Goal: Complete application form: Complete application form

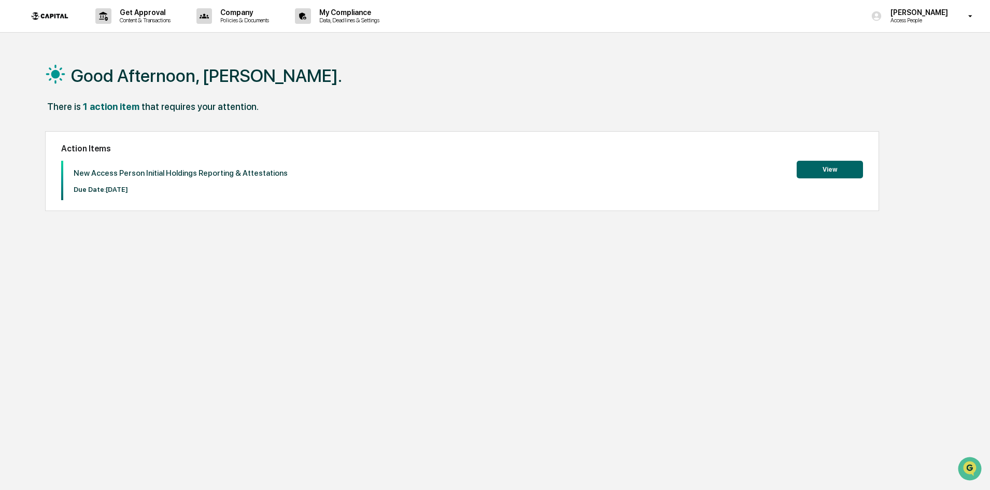
click at [830, 169] on button "View" at bounding box center [829, 170] width 66 height 18
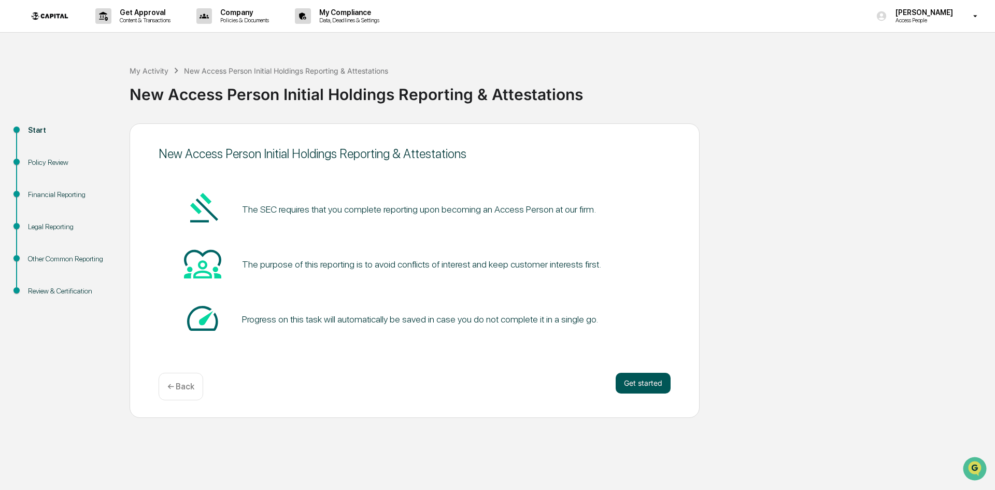
click at [639, 383] on button "Get started" at bounding box center [643, 383] width 55 height 21
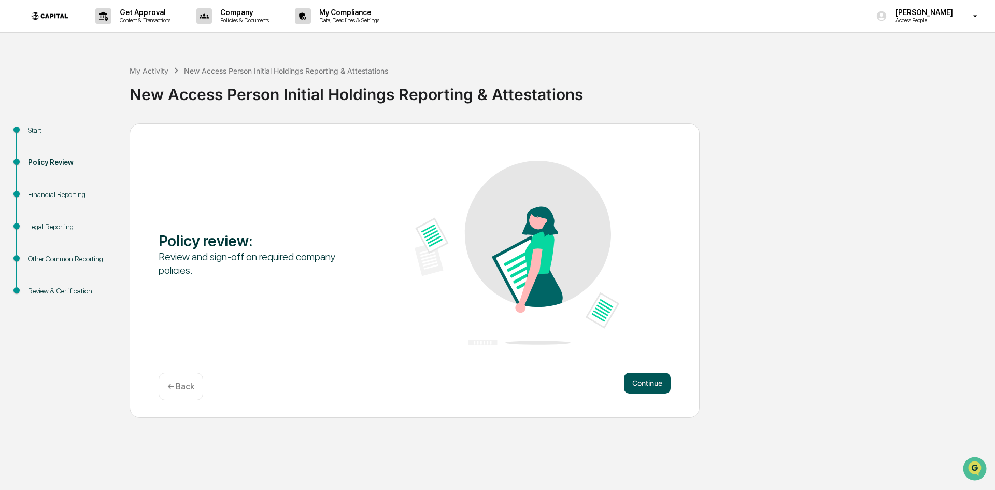
click at [649, 380] on button "Continue" at bounding box center [647, 383] width 47 height 21
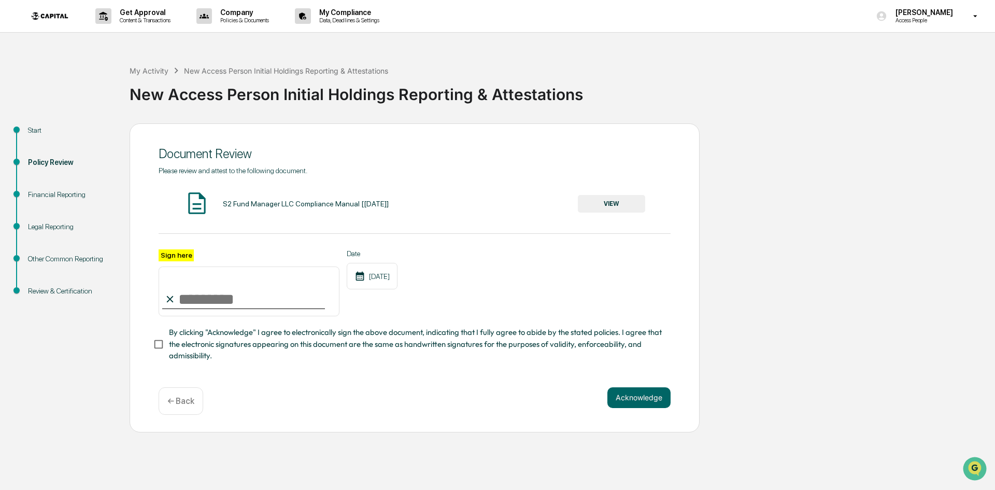
click at [606, 203] on button "VIEW" at bounding box center [611, 204] width 67 height 18
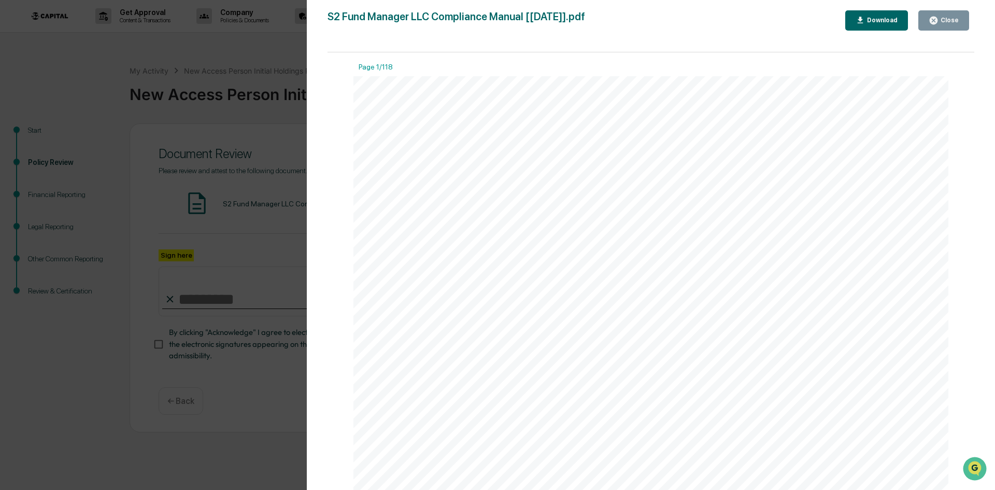
scroll to position [779, 0]
click at [861, 22] on icon "button" at bounding box center [860, 21] width 10 height 10
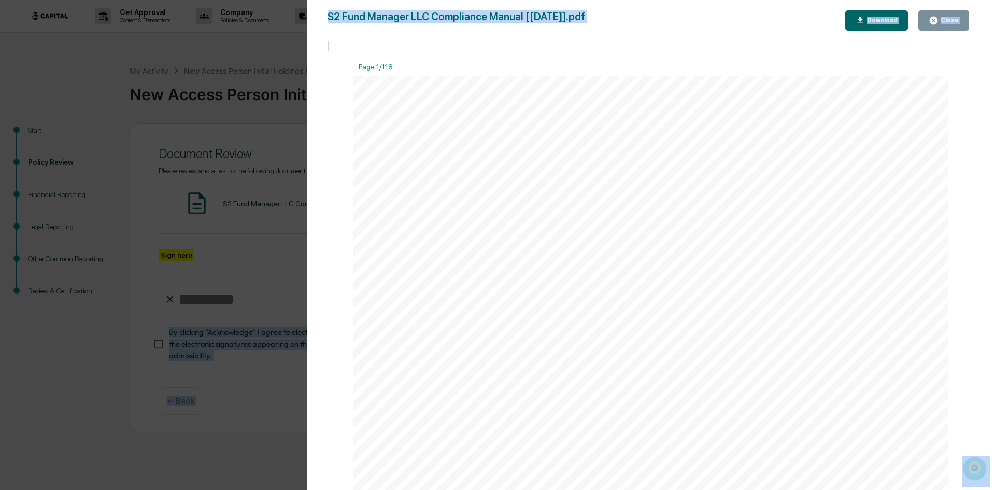
click at [739, 44] on div "S2 Fund Manager LLC Compliance Manual [[DATE]].pdf Close Download Page 1/118 Pa…" at bounding box center [650, 255] width 647 height 490
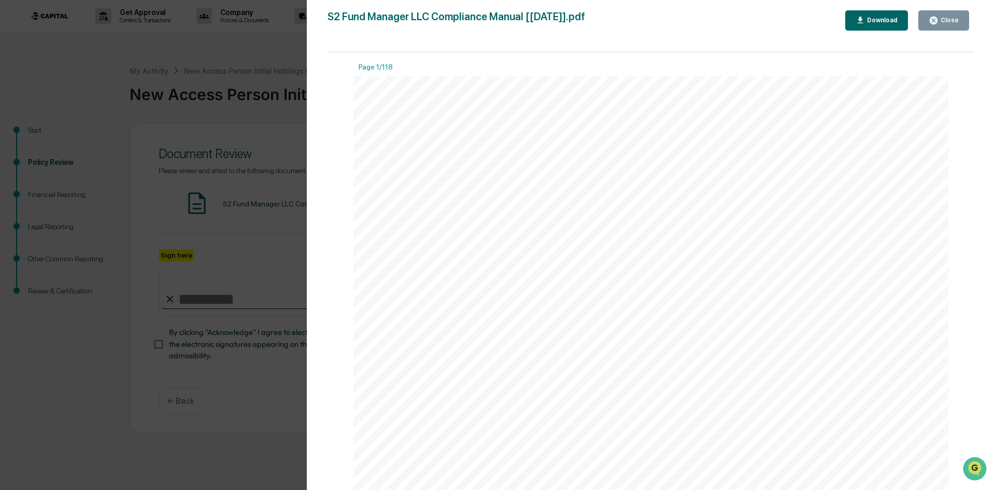
click at [936, 27] on button "Close" at bounding box center [943, 20] width 51 height 20
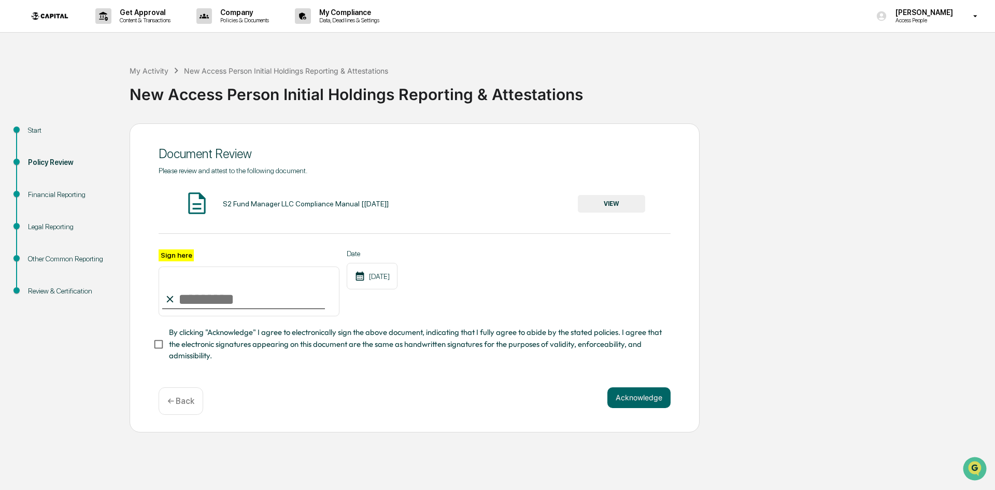
click at [251, 310] on input "Sign here" at bounding box center [249, 291] width 181 height 50
type input "**********"
click at [637, 398] on button "Acknowledge" at bounding box center [638, 397] width 63 height 21
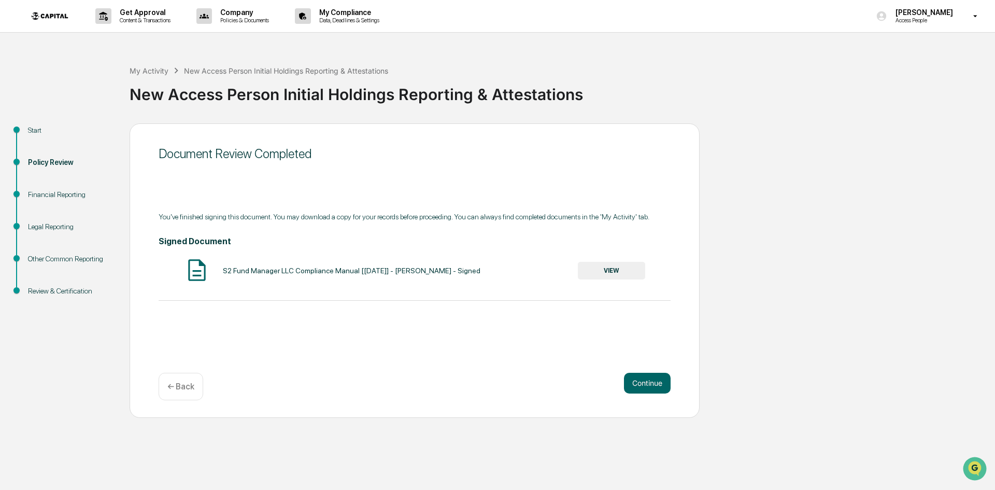
click at [624, 273] on button "VIEW" at bounding box center [611, 271] width 67 height 18
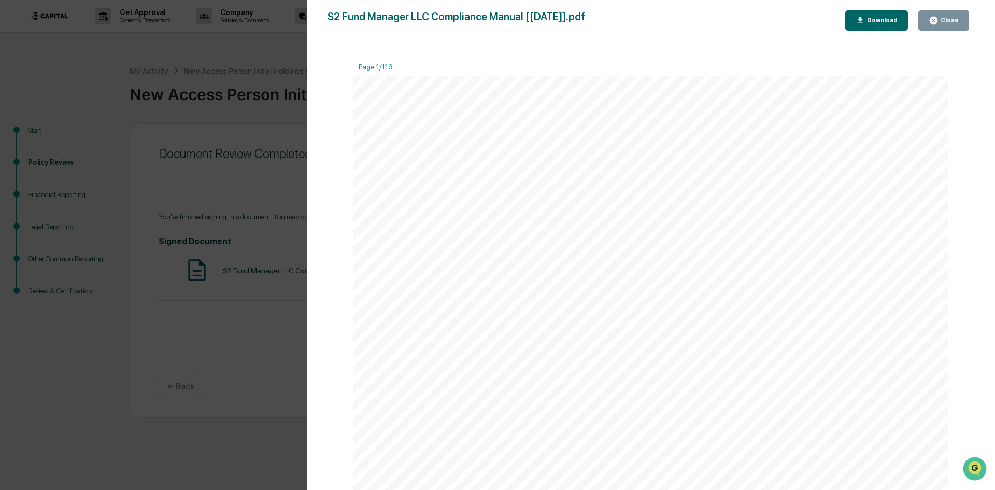
click at [896, 22] on div "Download" at bounding box center [881, 20] width 33 height 7
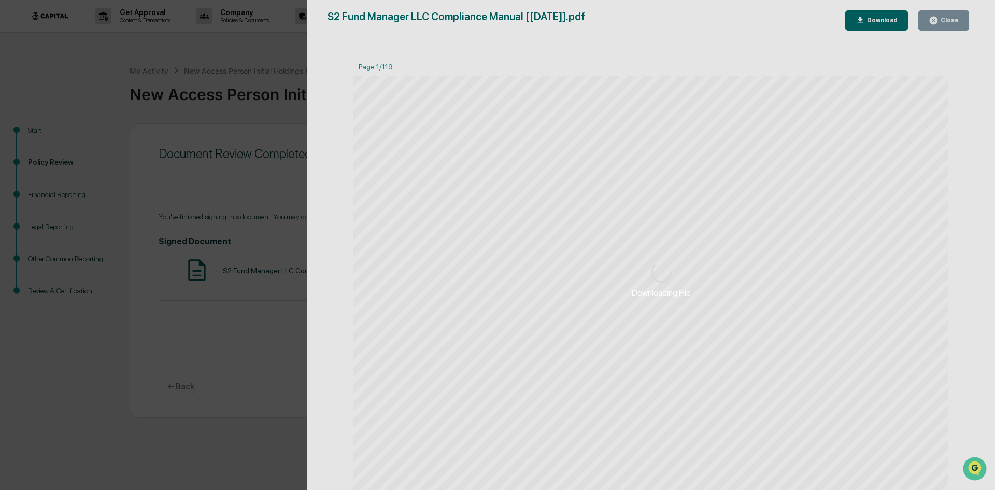
click at [956, 25] on div "Downloading File" at bounding box center [661, 280] width 709 height 560
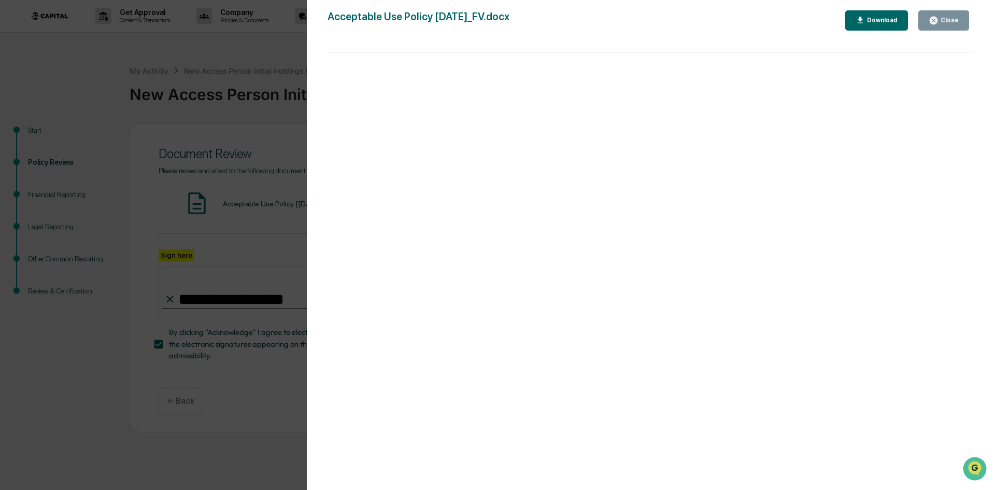
click at [936, 25] on icon "button" at bounding box center [933, 21] width 10 height 10
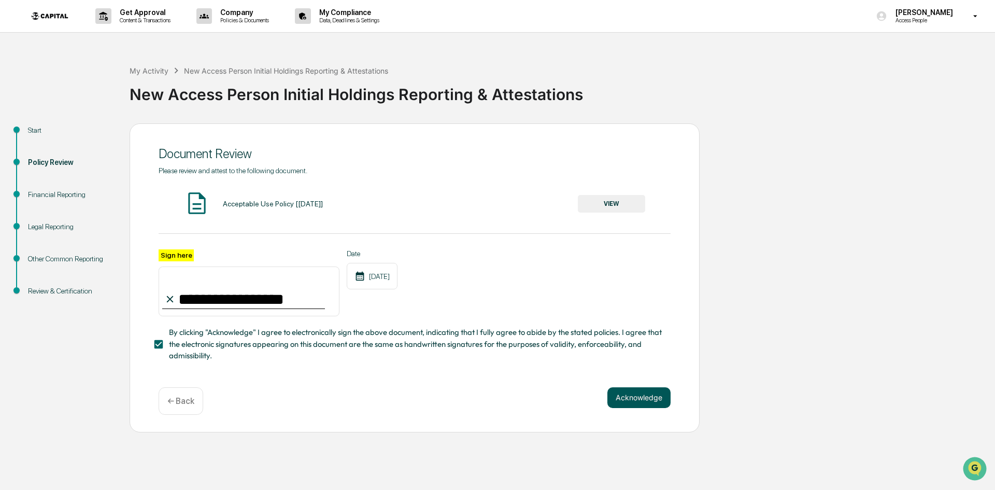
click at [635, 398] on button "Acknowledge" at bounding box center [638, 397] width 63 height 21
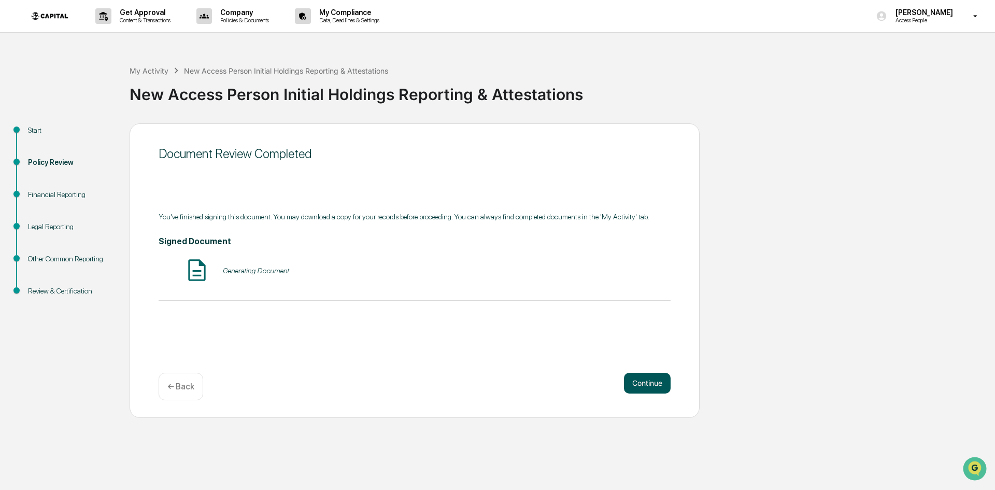
click at [649, 384] on button "Continue" at bounding box center [647, 383] width 47 height 21
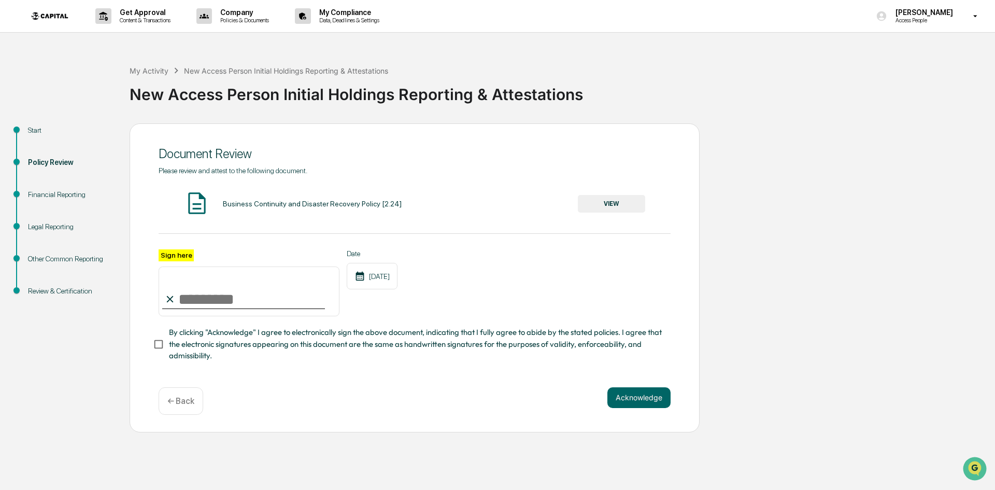
click at [237, 291] on input "Sign here" at bounding box center [249, 291] width 181 height 50
type input "**********"
click at [597, 196] on button "VIEW" at bounding box center [611, 204] width 67 height 18
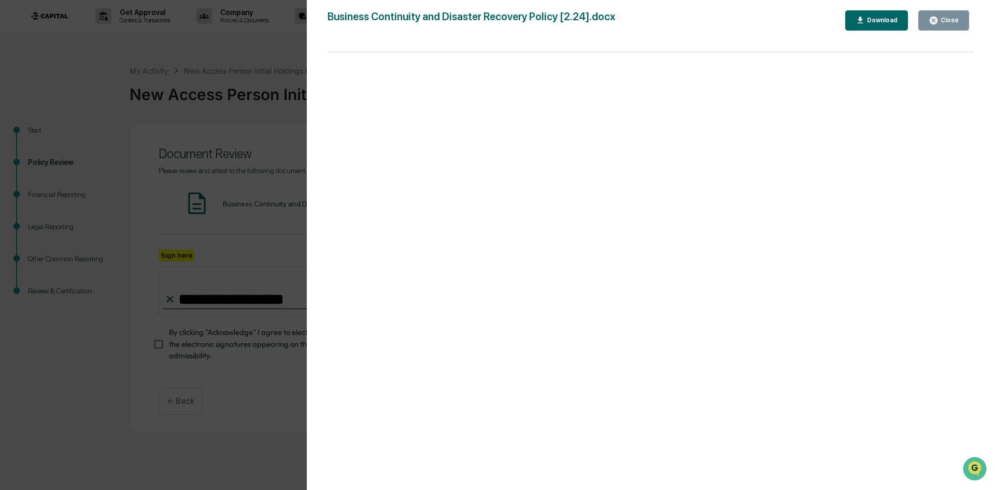
click at [949, 22] on div "Close" at bounding box center [948, 20] width 20 height 7
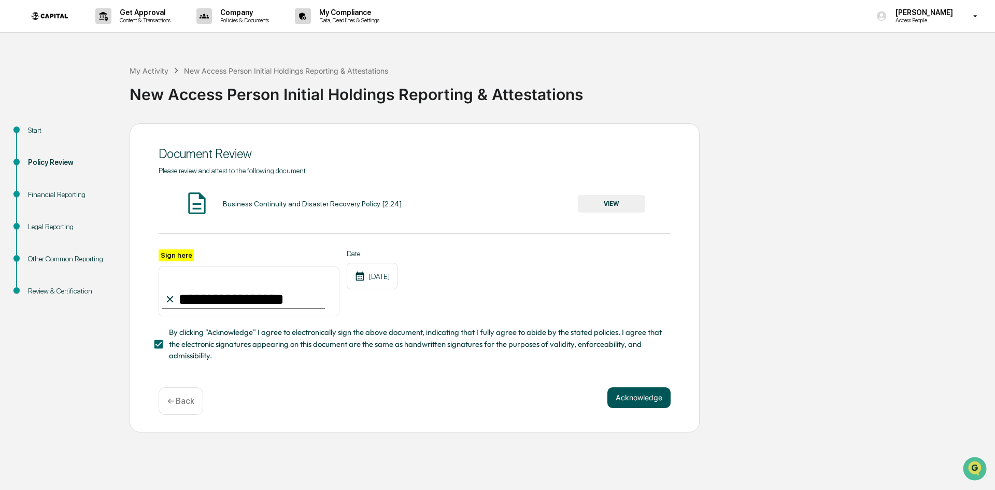
click at [646, 400] on button "Acknowledge" at bounding box center [638, 397] width 63 height 21
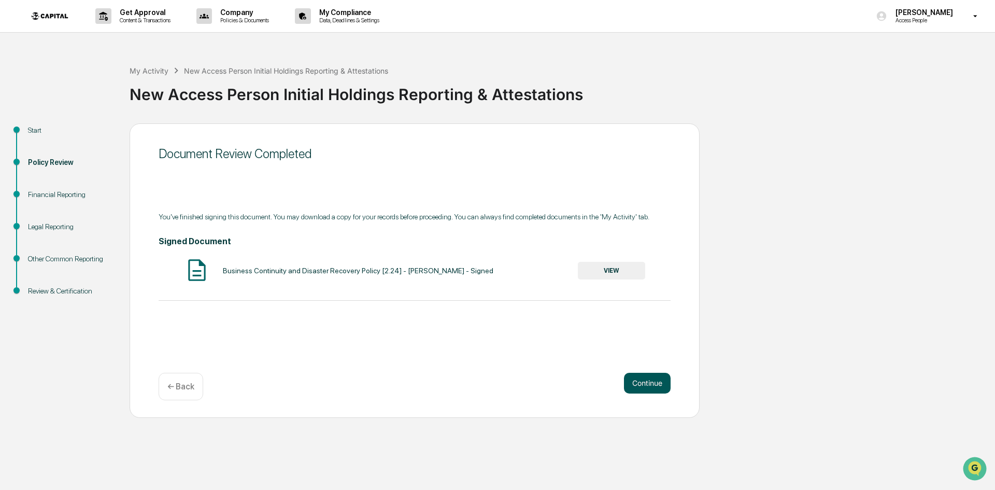
click at [655, 387] on button "Continue" at bounding box center [647, 383] width 47 height 21
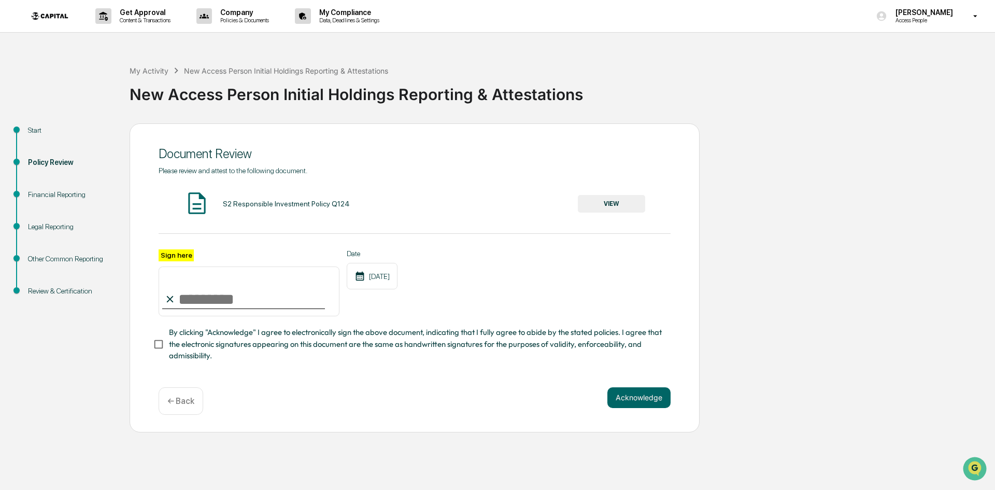
click at [309, 199] on div "S2 Responsible Investment Policy Q124" at bounding box center [286, 203] width 127 height 8
click at [632, 203] on button "VIEW" at bounding box center [611, 204] width 67 height 18
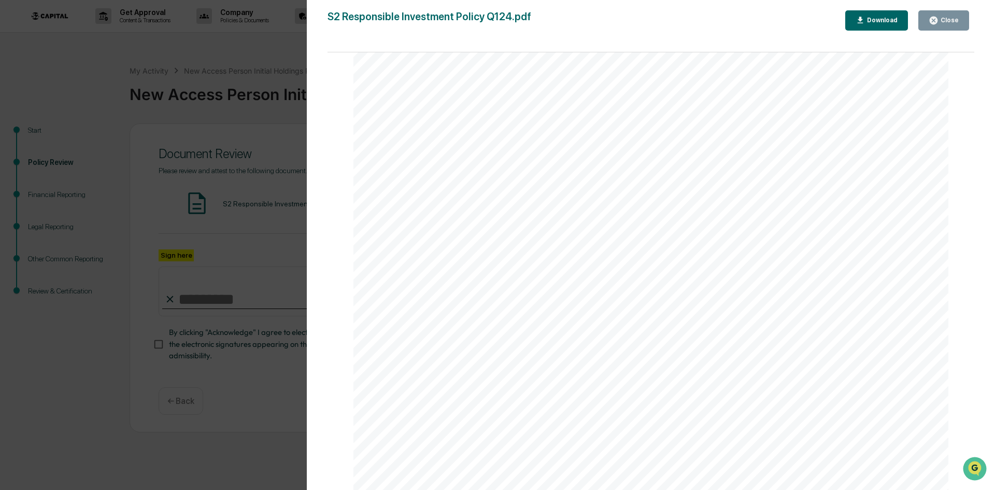
scroll to position [1963, 0]
click at [956, 15] on button "Close" at bounding box center [943, 20] width 51 height 20
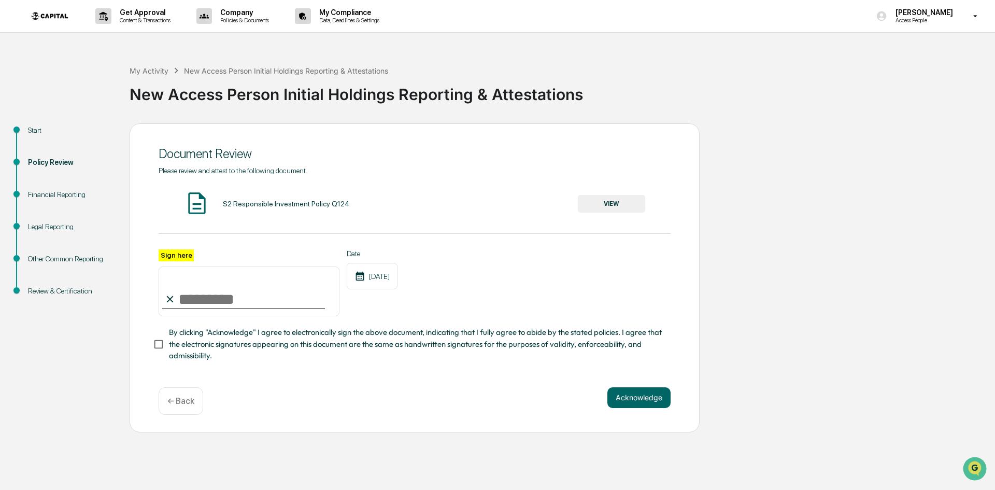
click at [185, 353] on span "By clicking "Acknowledge" I agree to electronically sign the above document, in…" at bounding box center [415, 343] width 493 height 35
drag, startPoint x: 217, startPoint y: 298, endPoint x: 230, endPoint y: 298, distance: 12.4
click at [217, 298] on input "Sign here" at bounding box center [249, 291] width 181 height 50
type input "**********"
click at [620, 398] on button "Acknowledge" at bounding box center [638, 397] width 63 height 21
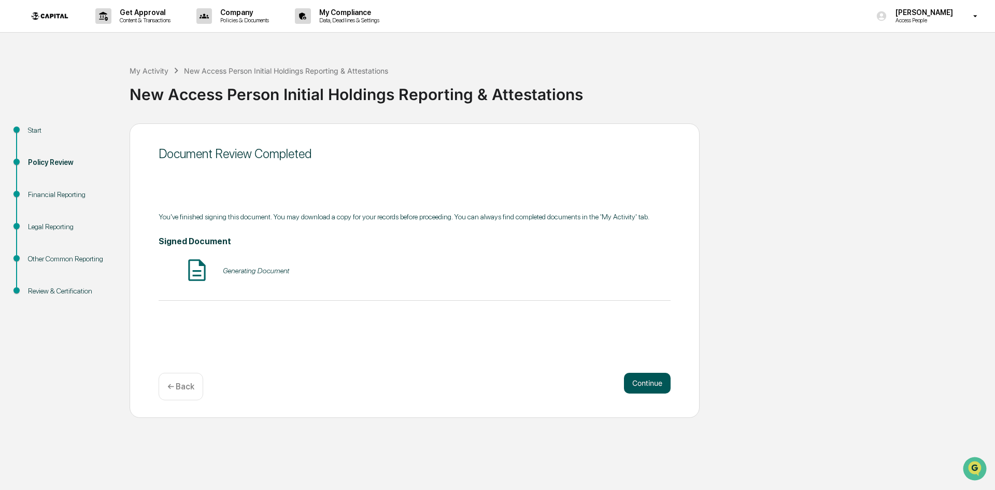
click at [647, 386] on button "Continue" at bounding box center [647, 383] width 47 height 21
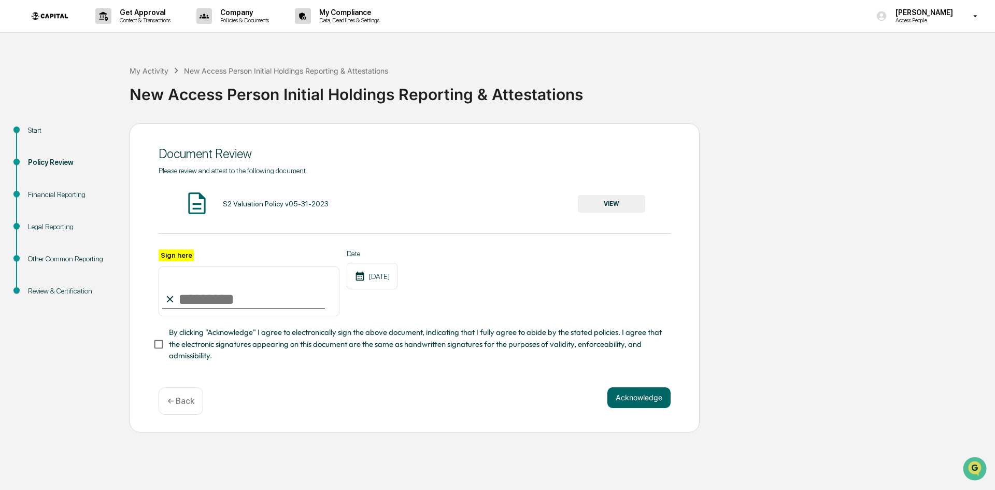
click at [236, 298] on input "Sign here" at bounding box center [249, 291] width 181 height 50
type input "**********"
click at [624, 393] on button "Acknowledge" at bounding box center [638, 397] width 63 height 21
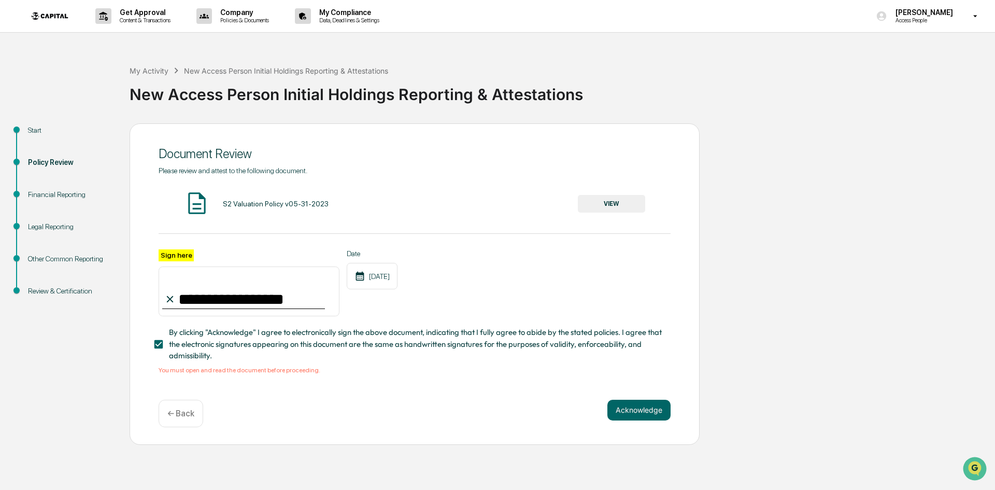
click at [373, 210] on div "S2 Valuation Policy v05-31-2023 VIEW" at bounding box center [415, 203] width 512 height 27
click at [286, 201] on div "S2 Valuation Policy v05-31-2023" at bounding box center [276, 203] width 106 height 8
click at [615, 196] on button "VIEW" at bounding box center [611, 204] width 67 height 18
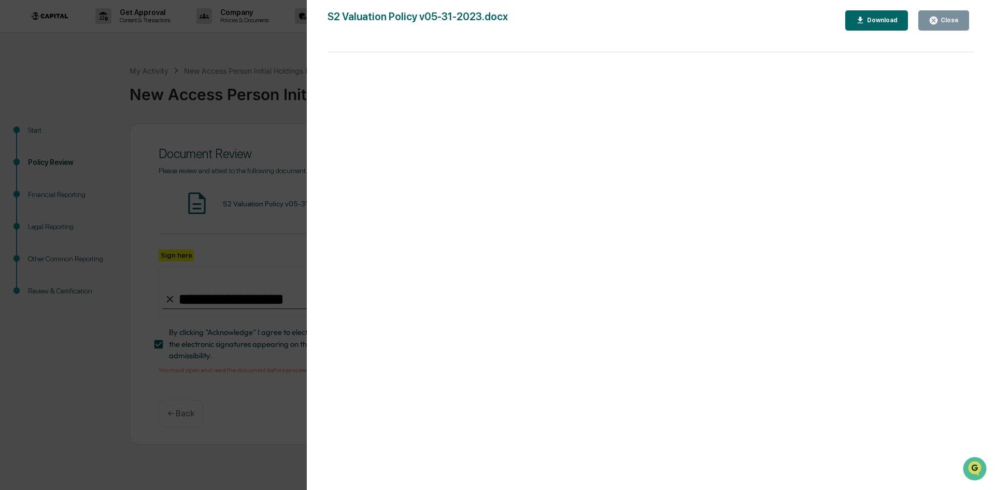
click at [944, 23] on div "Close" at bounding box center [948, 20] width 20 height 7
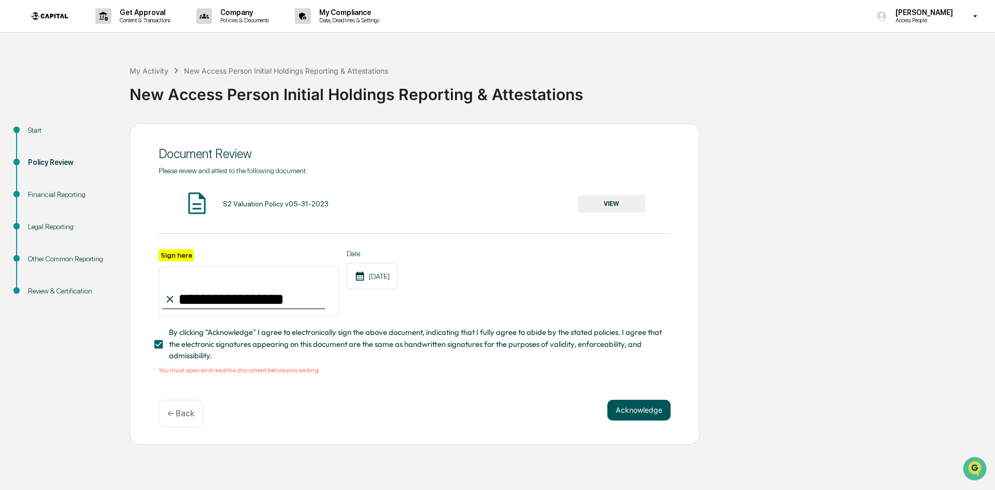
click at [628, 413] on button "Acknowledge" at bounding box center [638, 409] width 63 height 21
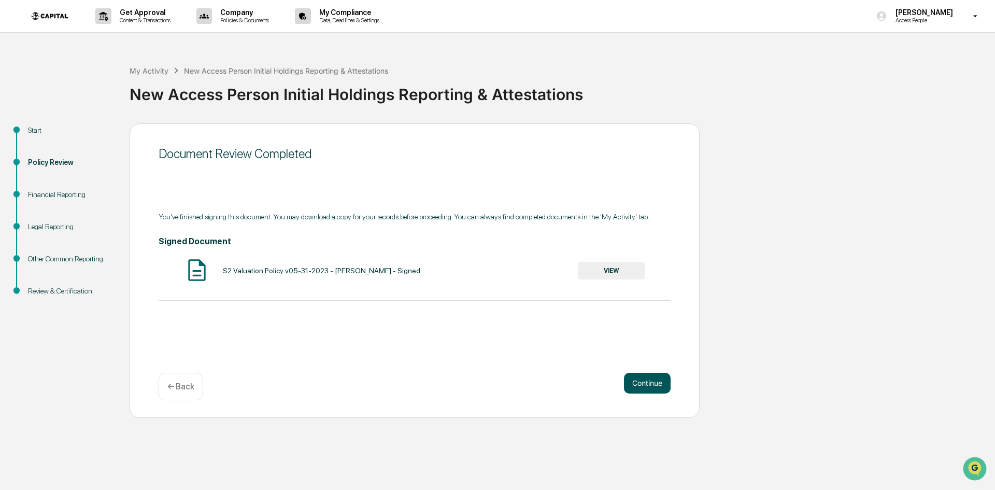
click at [656, 388] on button "Continue" at bounding box center [647, 383] width 47 height 21
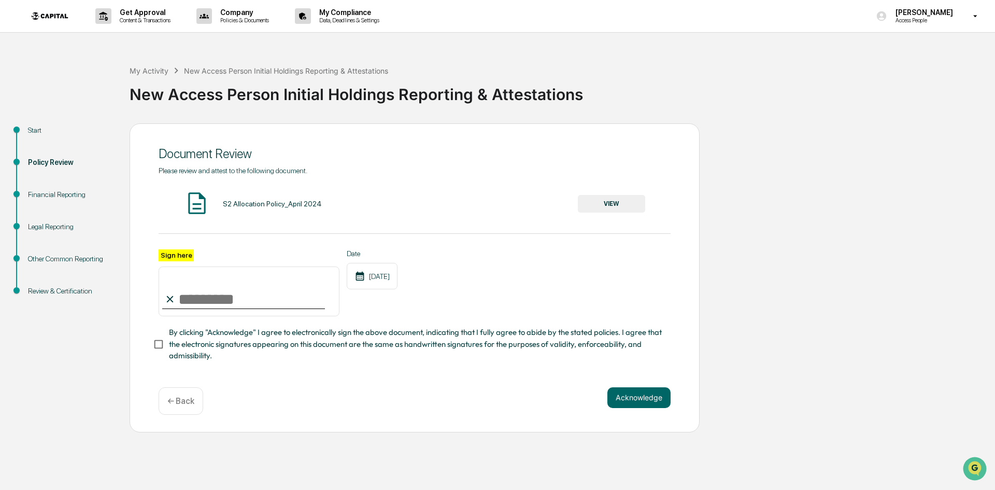
click at [285, 288] on input "Sign here" at bounding box center [249, 291] width 181 height 50
type input "**********"
click at [189, 353] on span "By clicking "Acknowledge" I agree to electronically sign the above document, in…" at bounding box center [415, 343] width 493 height 35
click at [373, 222] on div "**********" at bounding box center [415, 263] width 512 height 195
click at [305, 214] on div "S2 Allocation Policy_April 2024 VIEW" at bounding box center [415, 203] width 512 height 27
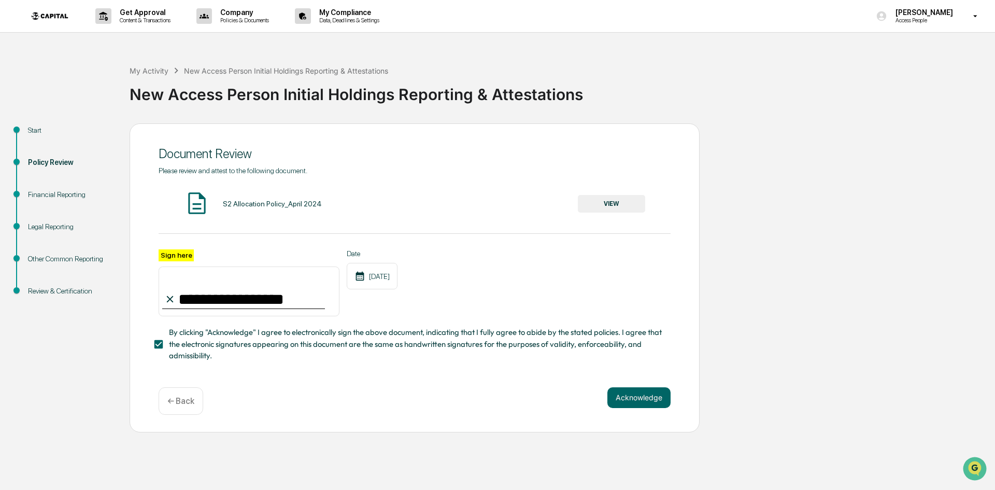
click at [307, 214] on div "S2 Allocation Policy_April 2024 VIEW" at bounding box center [415, 203] width 512 height 27
click at [314, 212] on div "S2 Allocation Policy_April 2024 VIEW" at bounding box center [415, 203] width 512 height 27
click at [321, 206] on div "S2 Allocation Policy_April 2024 VIEW" at bounding box center [415, 203] width 512 height 27
click at [317, 204] on div "S2 Allocation Policy_April 2024" at bounding box center [272, 203] width 99 height 8
click at [306, 204] on div "S2 Allocation Policy_April 2024" at bounding box center [272, 203] width 99 height 8
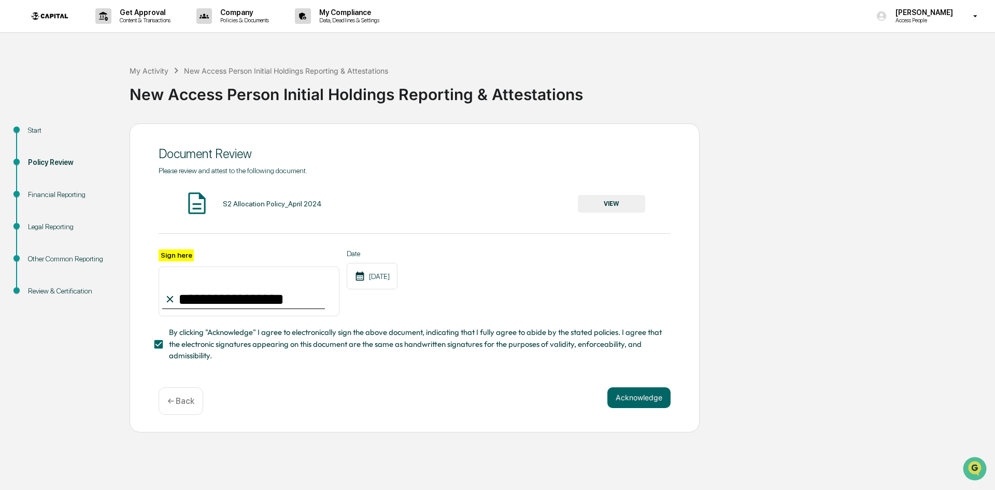
click at [619, 203] on button "VIEW" at bounding box center [611, 204] width 67 height 18
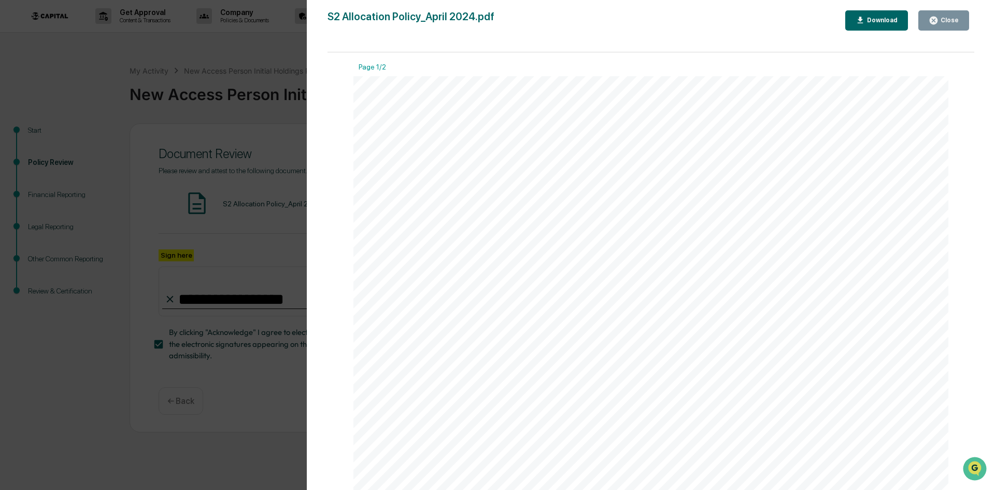
click at [932, 24] on icon "button" at bounding box center [933, 21] width 10 height 10
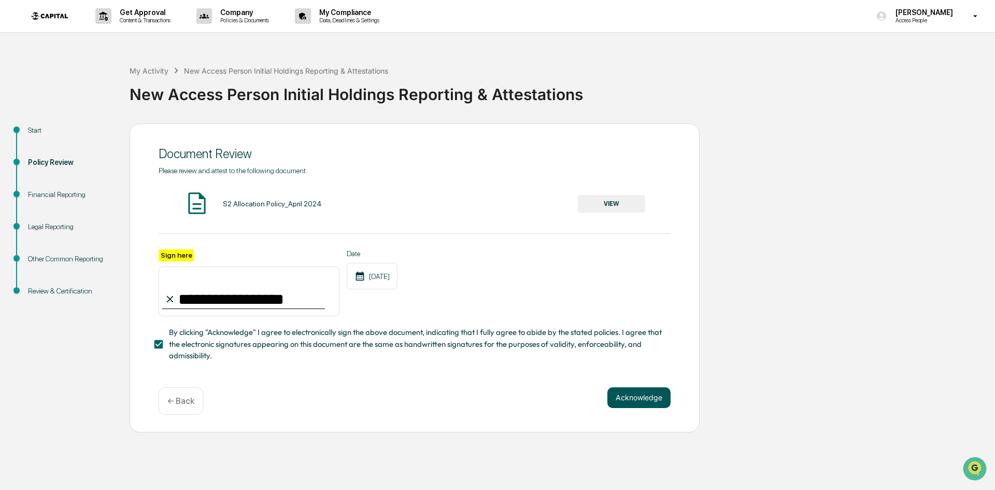
click at [641, 400] on button "Acknowledge" at bounding box center [638, 397] width 63 height 21
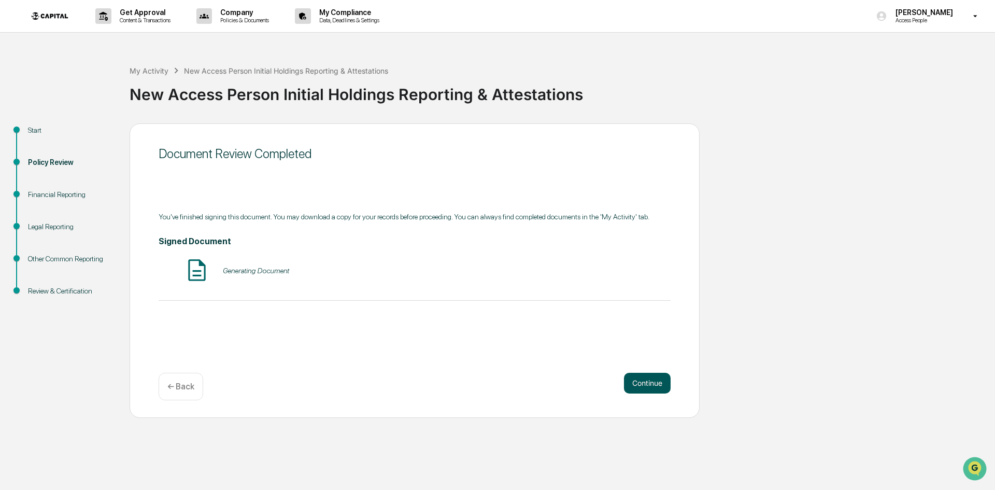
click at [641, 384] on button "Continue" at bounding box center [647, 383] width 47 height 21
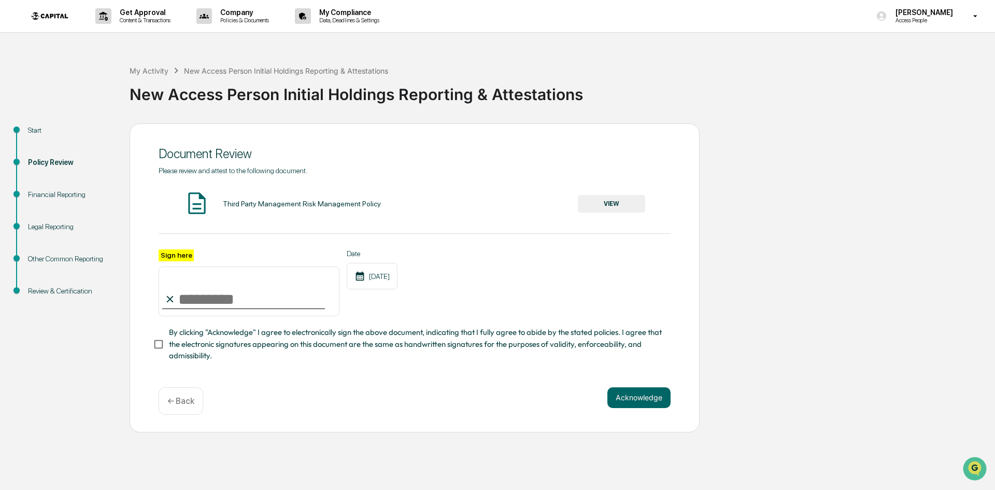
click at [251, 298] on input "Sign here" at bounding box center [249, 291] width 181 height 50
type input "**********"
click at [335, 205] on div "Third Party Management Risk Management Policy" at bounding box center [302, 203] width 158 height 8
click at [619, 194] on div "Third Party Management Risk Management Policy VIEW" at bounding box center [415, 203] width 512 height 27
click at [621, 201] on button "VIEW" at bounding box center [611, 204] width 67 height 18
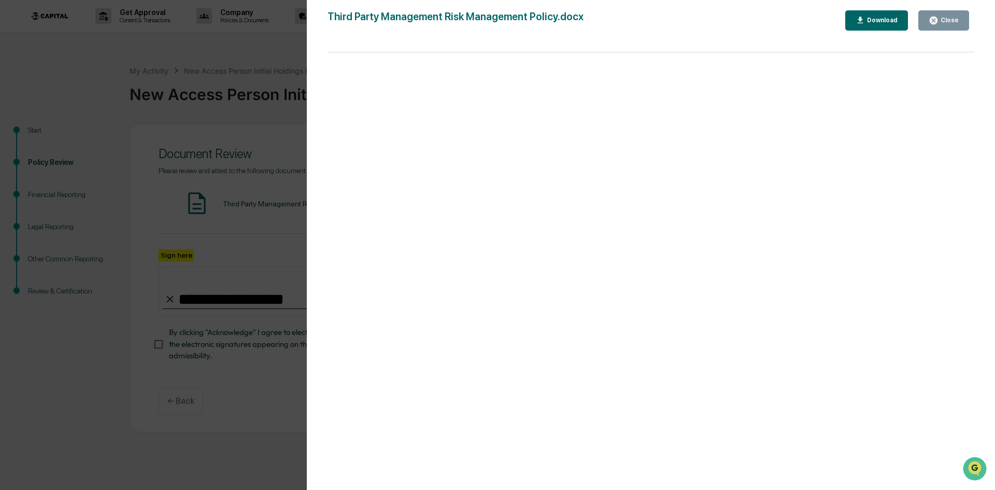
click at [950, 23] on div "Close" at bounding box center [948, 20] width 20 height 7
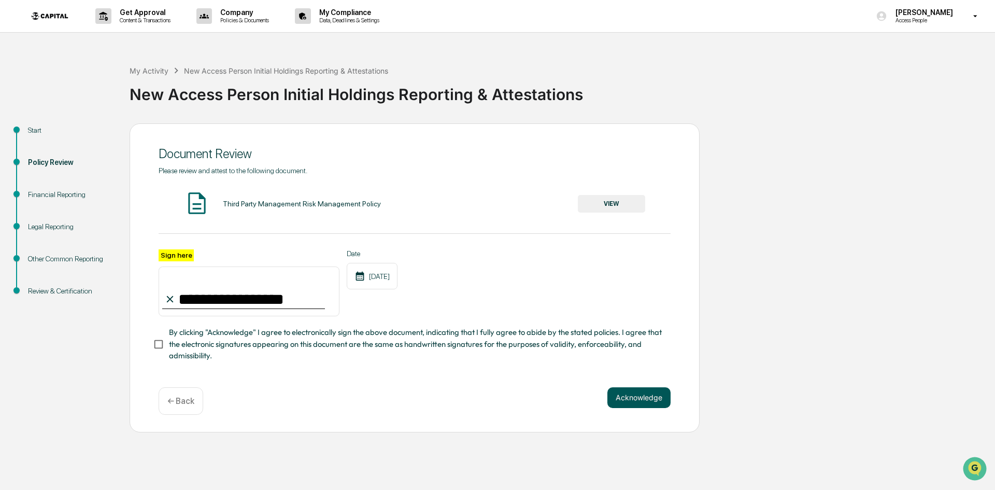
click at [660, 403] on button "Acknowledge" at bounding box center [638, 397] width 63 height 21
click at [650, 409] on button "Acknowledge" at bounding box center [638, 409] width 63 height 21
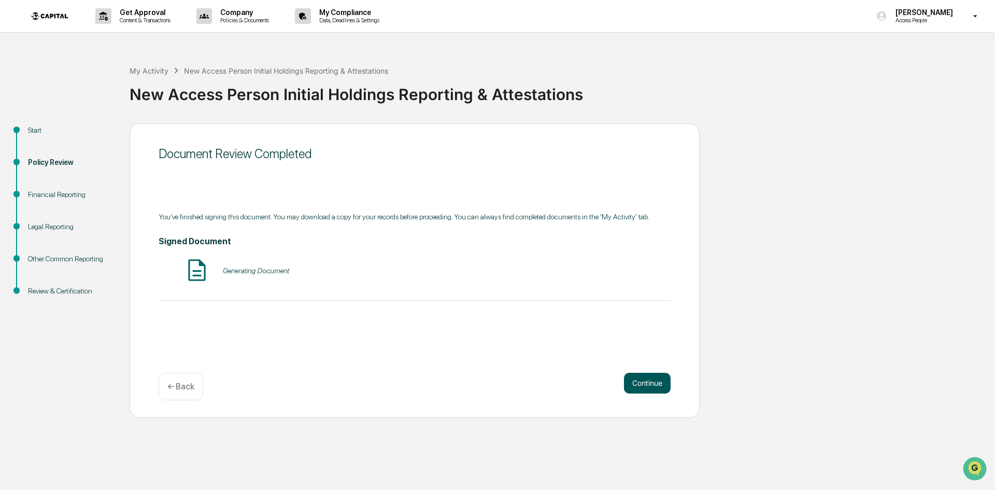
click at [649, 387] on button "Continue" at bounding box center [647, 383] width 47 height 21
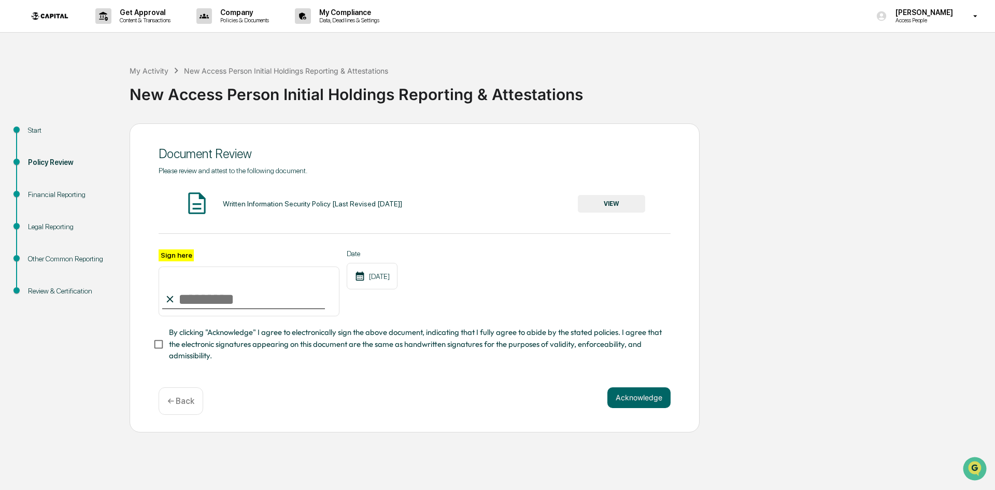
click at [253, 304] on input "Sign here" at bounding box center [249, 291] width 181 height 50
type input "**********"
click at [596, 209] on button "VIEW" at bounding box center [611, 204] width 67 height 18
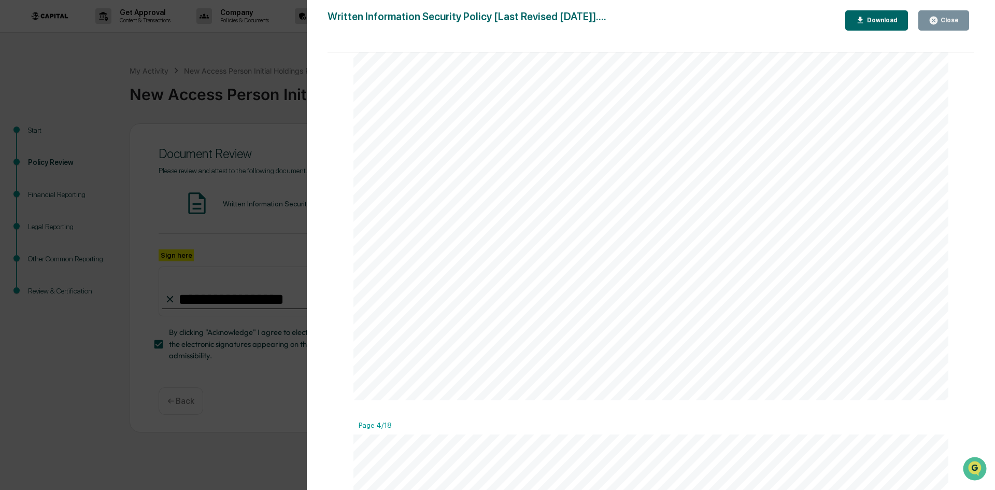
scroll to position [2280, 0]
click at [959, 27] on button "Close" at bounding box center [943, 20] width 51 height 20
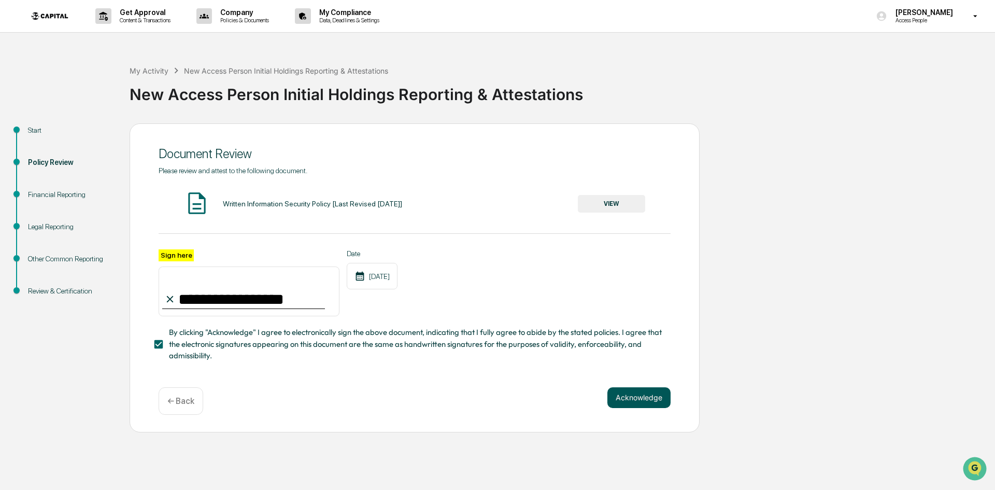
click at [649, 408] on button "Acknowledge" at bounding box center [638, 397] width 63 height 21
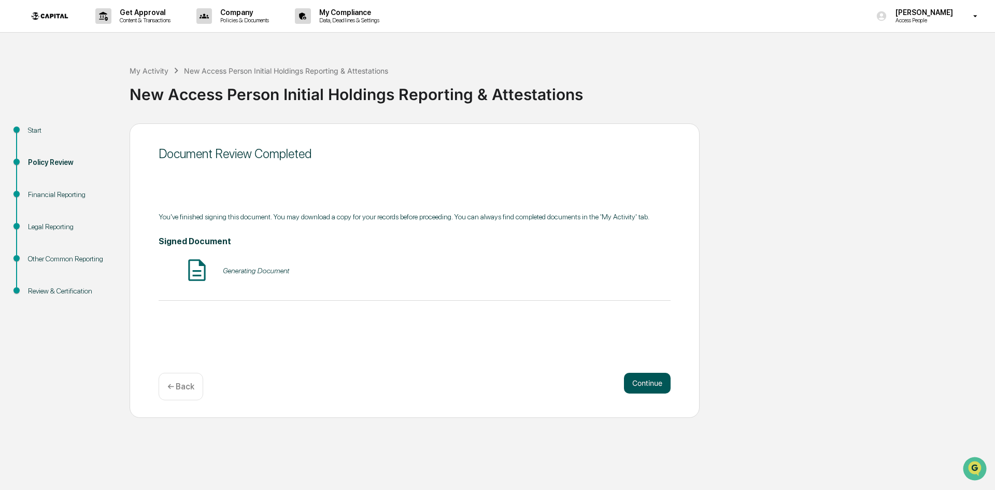
click at [647, 387] on button "Continue" at bounding box center [647, 383] width 47 height 21
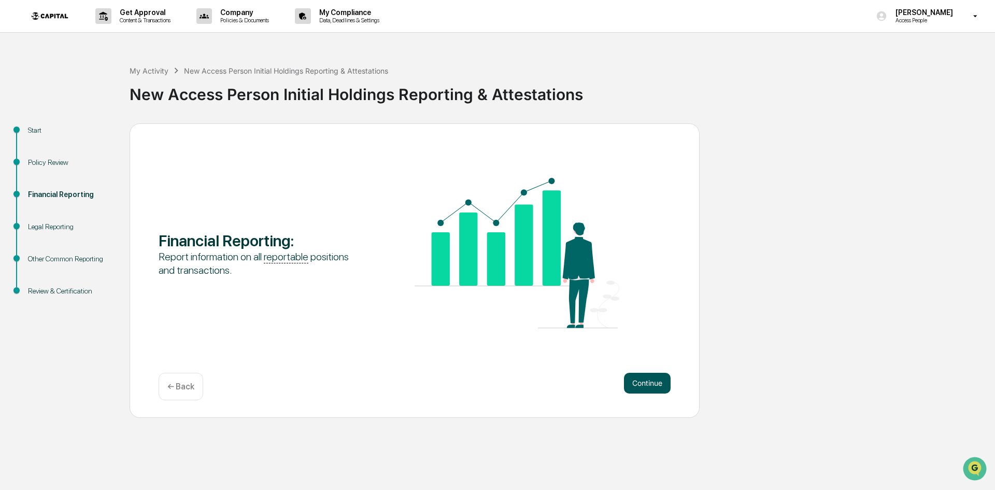
click at [657, 392] on button "Continue" at bounding box center [647, 383] width 47 height 21
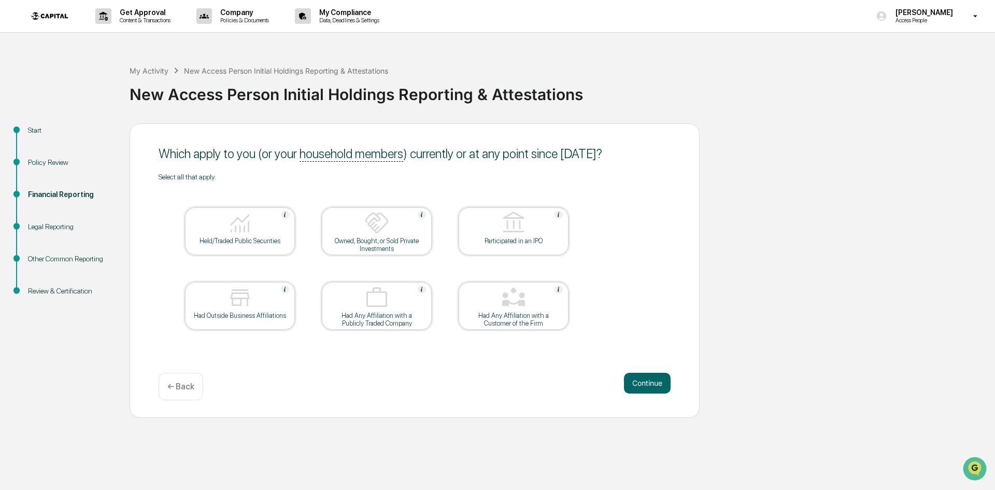
click at [255, 228] on div at bounding box center [240, 223] width 104 height 26
click at [398, 311] on div "Had Any Affiliation with a Publicly Traded Company" at bounding box center [376, 319] width 93 height 16
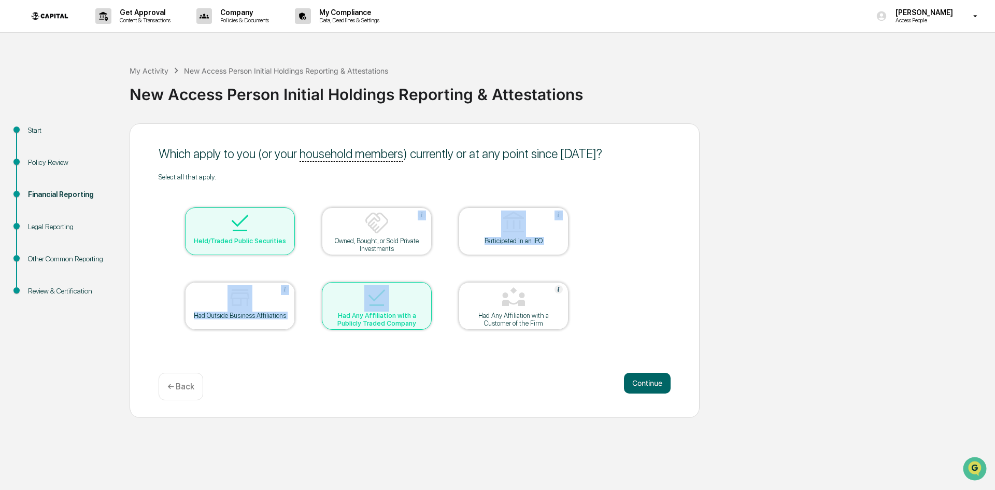
drag, startPoint x: 426, startPoint y: 254, endPoint x: 438, endPoint y: 274, distance: 22.7
click at [438, 274] on table "Held/Traded Public Securities Owned, Bought, or Sold Private Investments Partic…" at bounding box center [377, 268] width 436 height 175
drag, startPoint x: 438, startPoint y: 274, endPoint x: 443, endPoint y: 277, distance: 5.6
click at [438, 274] on table "Held/Traded Public Securities Owned, Bought, or Sold Private Investments Partic…" at bounding box center [377, 268] width 436 height 175
drag, startPoint x: 447, startPoint y: 274, endPoint x: 504, endPoint y: 268, distance: 57.8
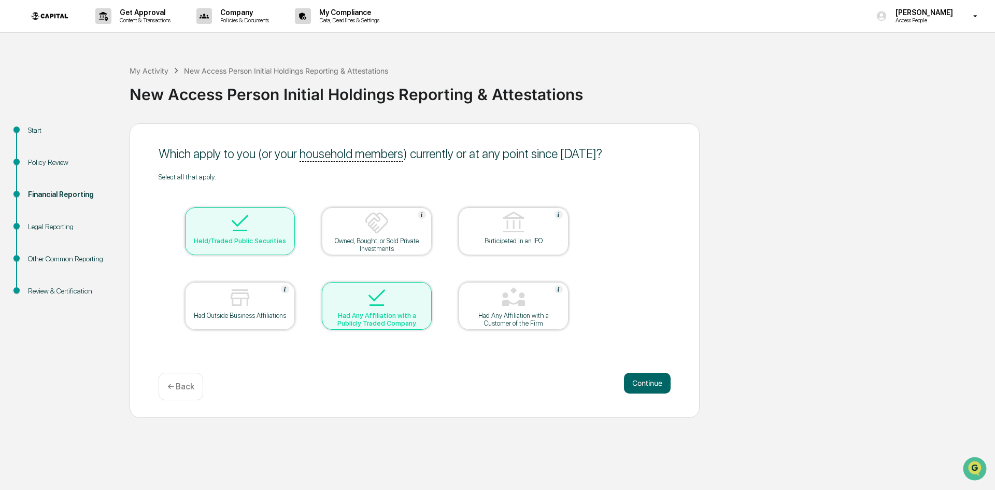
click at [453, 271] on table "Held/Traded Public Securities Owned, Bought, or Sold Private Investments Partic…" at bounding box center [377, 268] width 436 height 175
click at [650, 379] on button "Continue" at bounding box center [647, 383] width 47 height 21
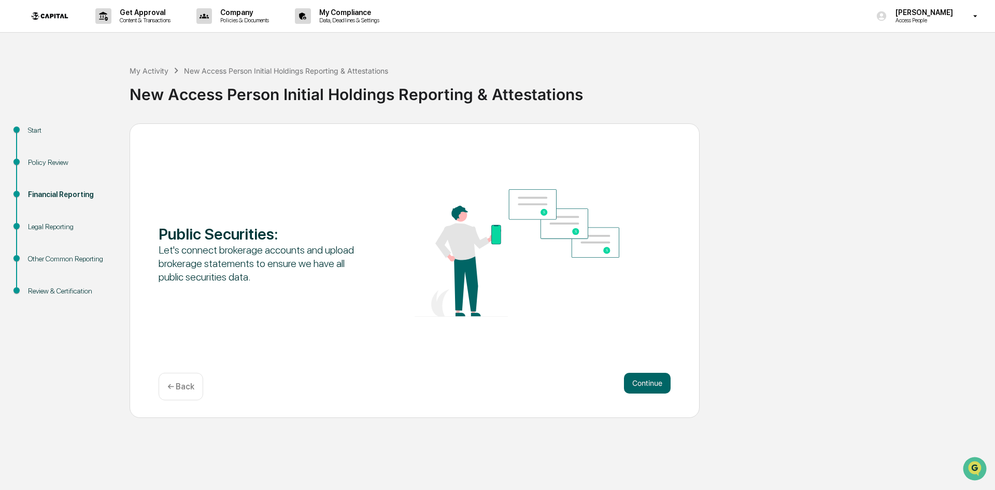
click at [650, 379] on button "Continue" at bounding box center [647, 383] width 47 height 21
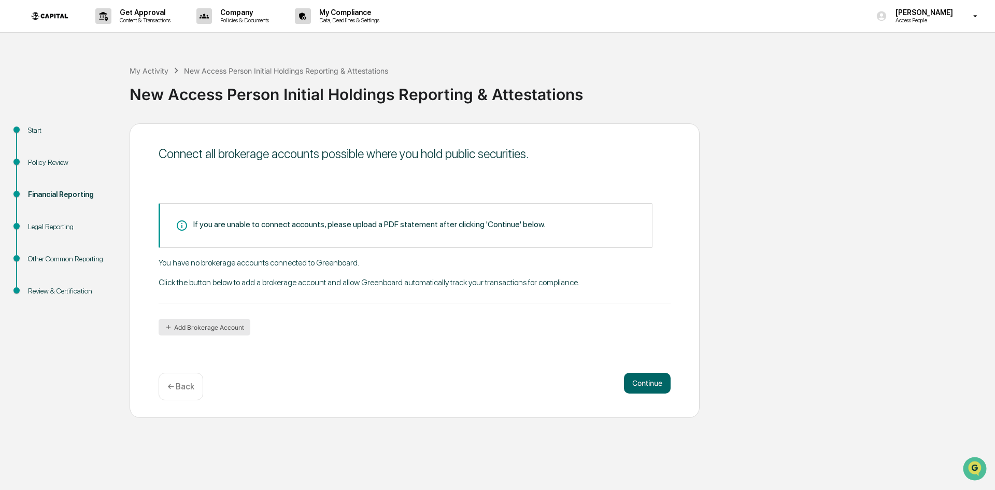
click at [228, 334] on button "Add Brokerage Account" at bounding box center [205, 327] width 92 height 17
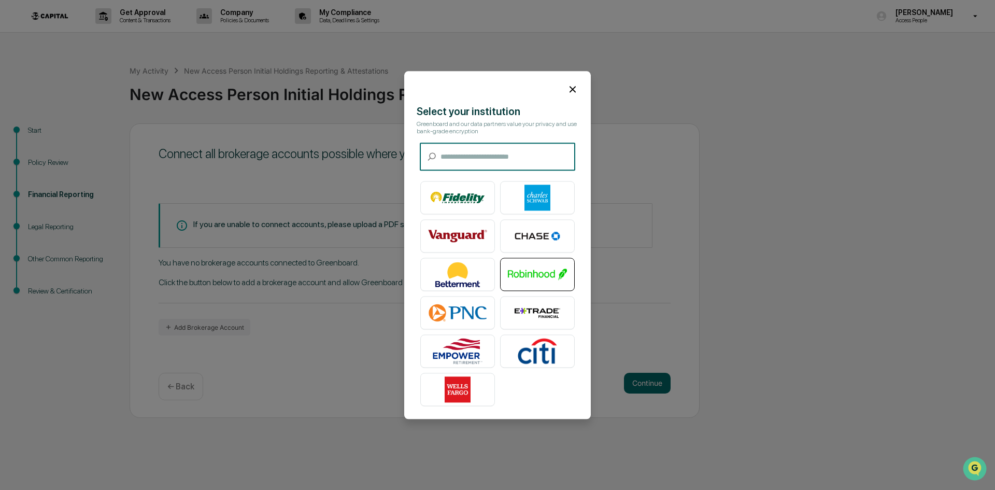
click at [524, 275] on img at bounding box center [537, 274] width 59 height 26
click at [539, 273] on img at bounding box center [537, 274] width 59 height 26
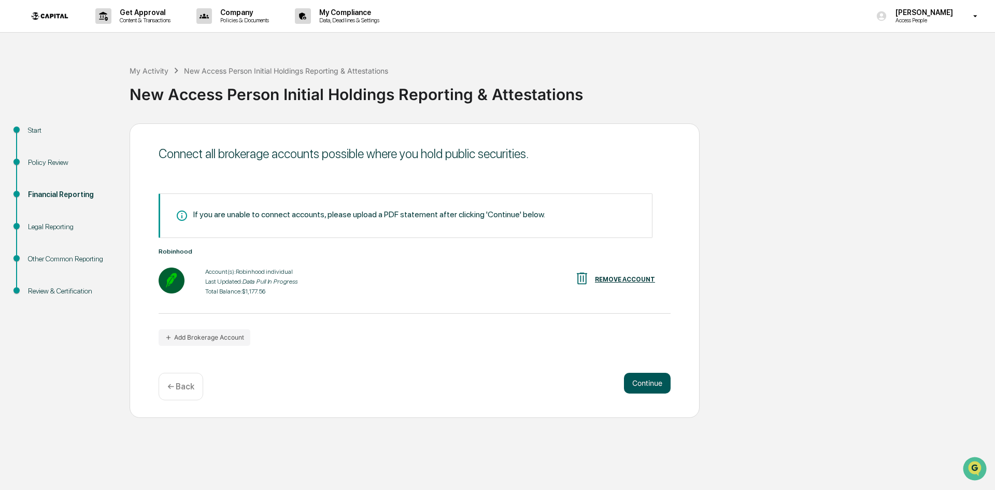
click at [631, 376] on button "Continue" at bounding box center [647, 383] width 47 height 21
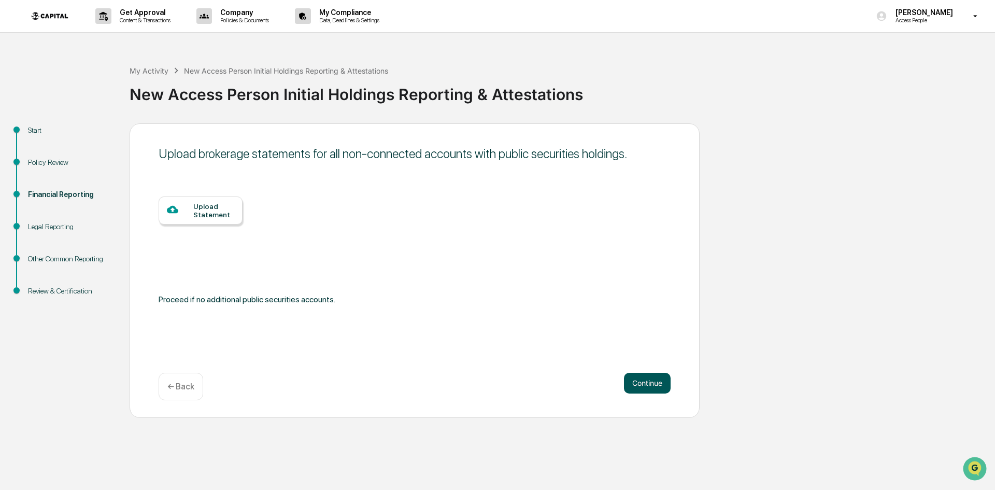
click at [641, 380] on button "Continue" at bounding box center [647, 383] width 47 height 21
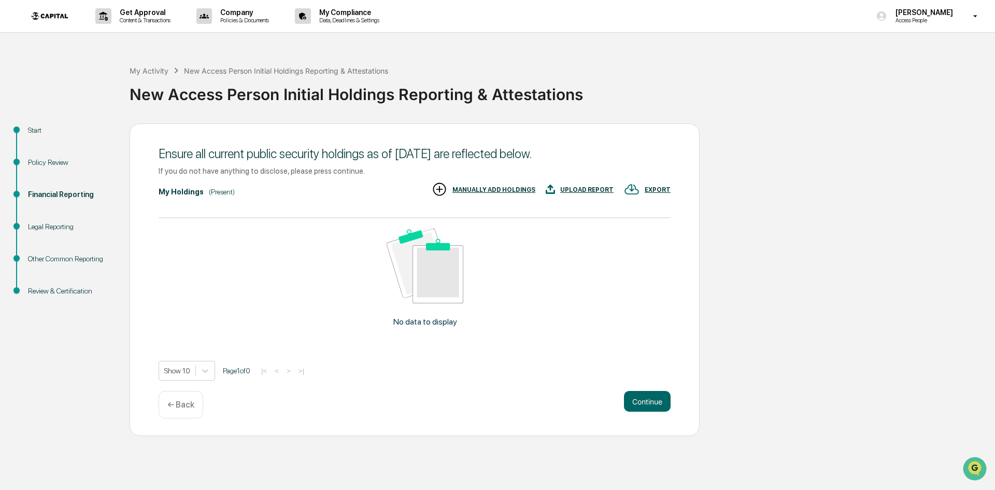
click at [176, 400] on p "← Back" at bounding box center [180, 404] width 27 height 10
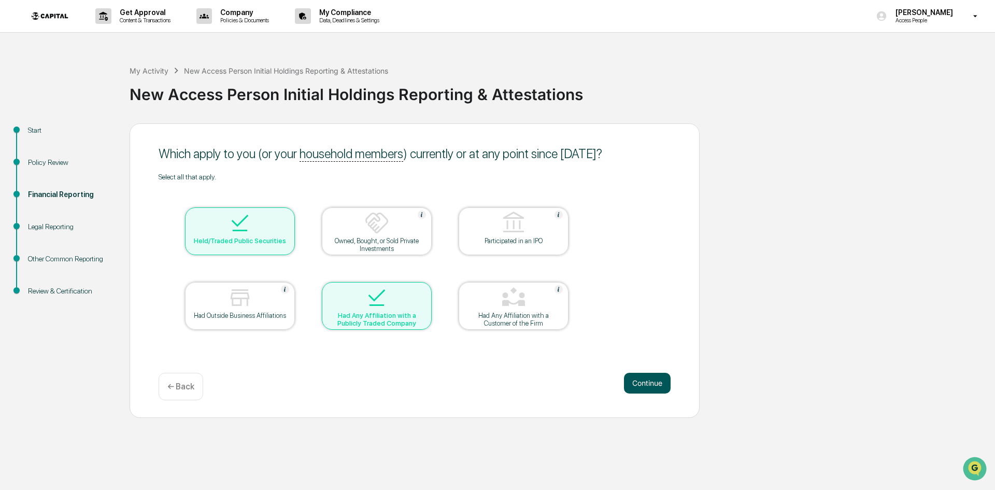
click at [636, 381] on button "Continue" at bounding box center [647, 383] width 47 height 21
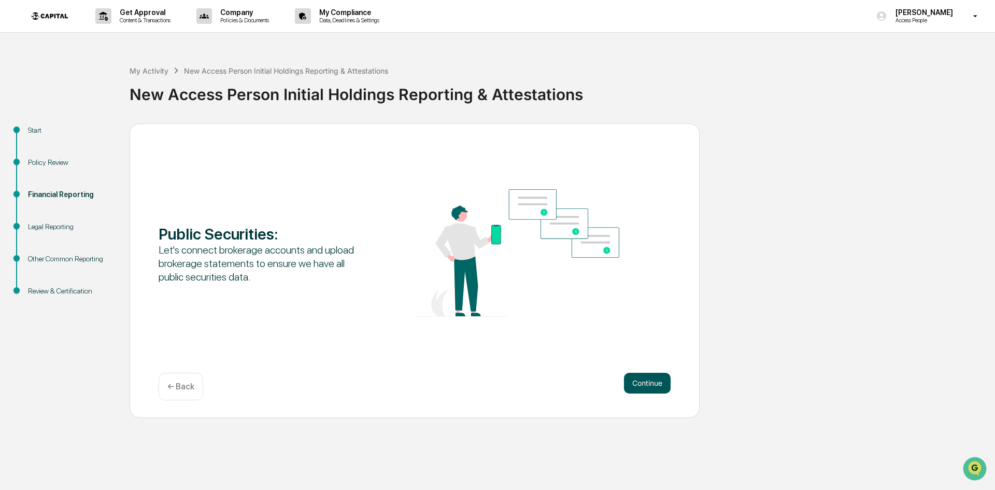
click at [641, 381] on button "Continue" at bounding box center [647, 383] width 47 height 21
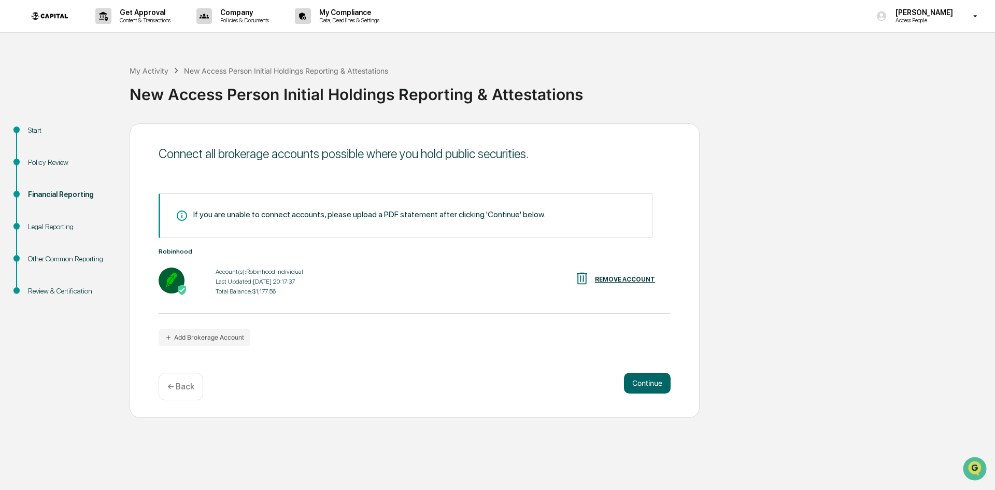
click at [237, 279] on div "Last Updated: 2025-08-27 20:17:37" at bounding box center [260, 281] width 88 height 7
click at [640, 387] on button "Continue" at bounding box center [647, 383] width 47 height 21
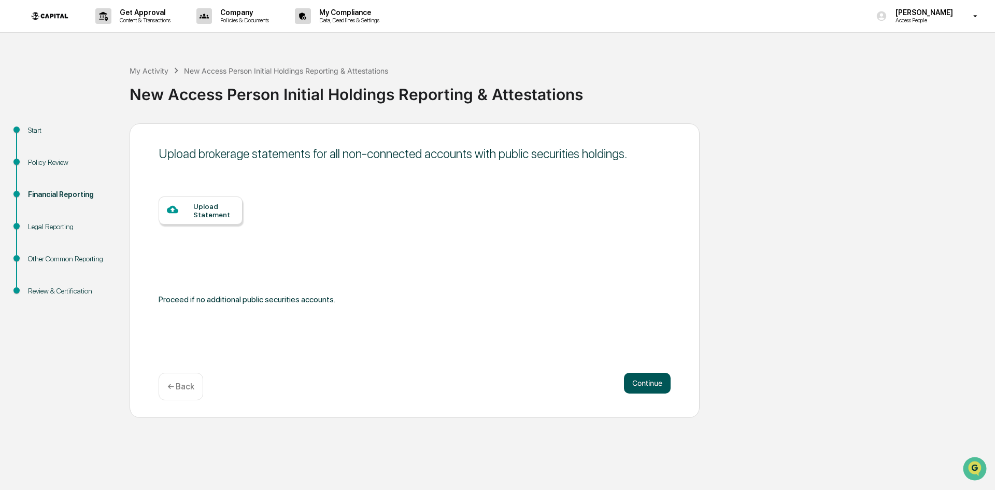
click at [640, 387] on button "Continue" at bounding box center [647, 383] width 47 height 21
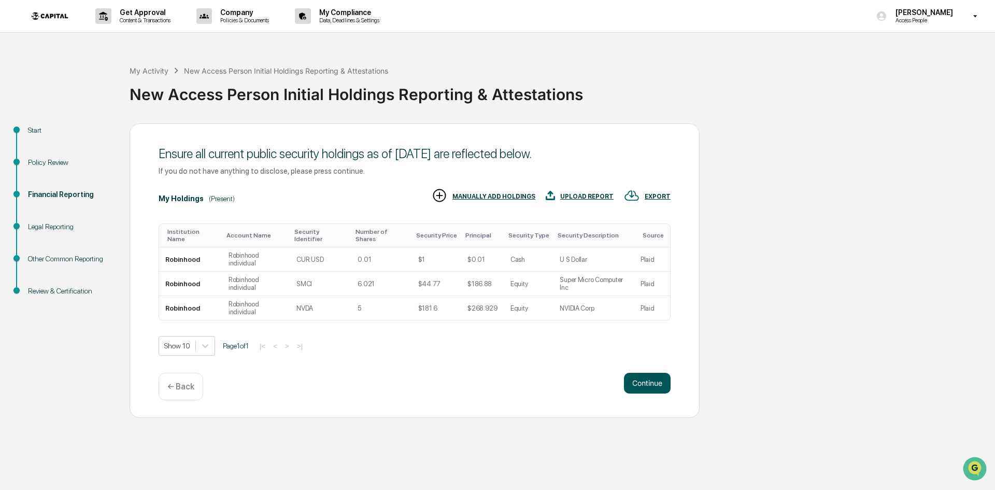
click at [647, 383] on button "Continue" at bounding box center [647, 383] width 47 height 21
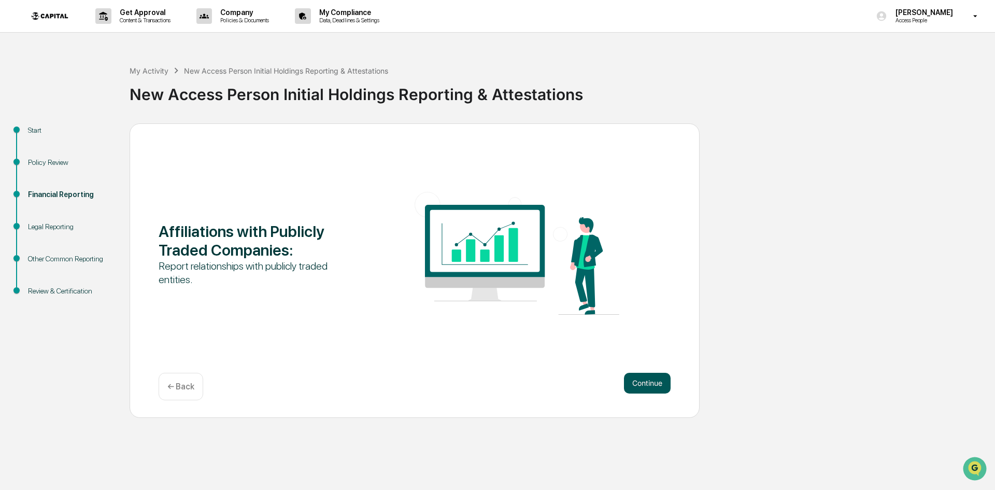
click at [645, 385] on button "Continue" at bounding box center [647, 383] width 47 height 21
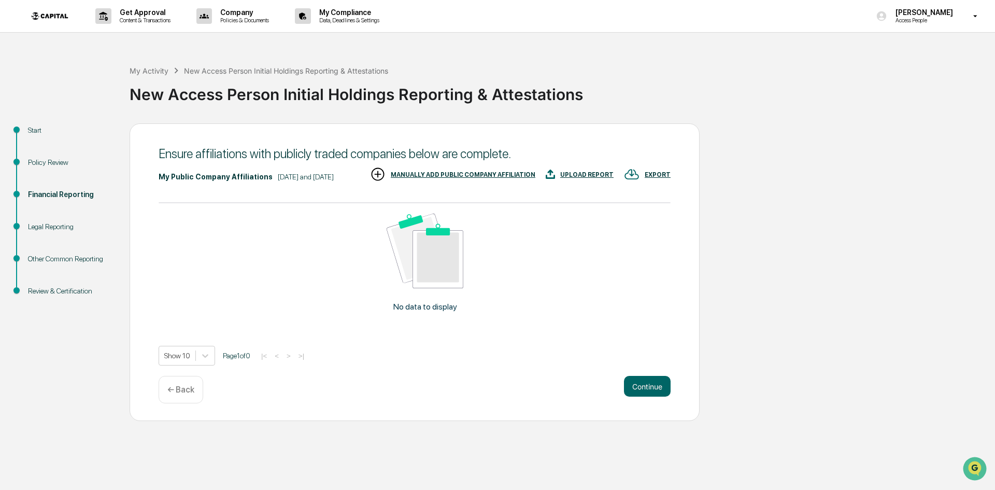
click at [438, 177] on div "MANUALLY ADD PUBLIC COMPANY AFFILIATION" at bounding box center [463, 174] width 145 height 7
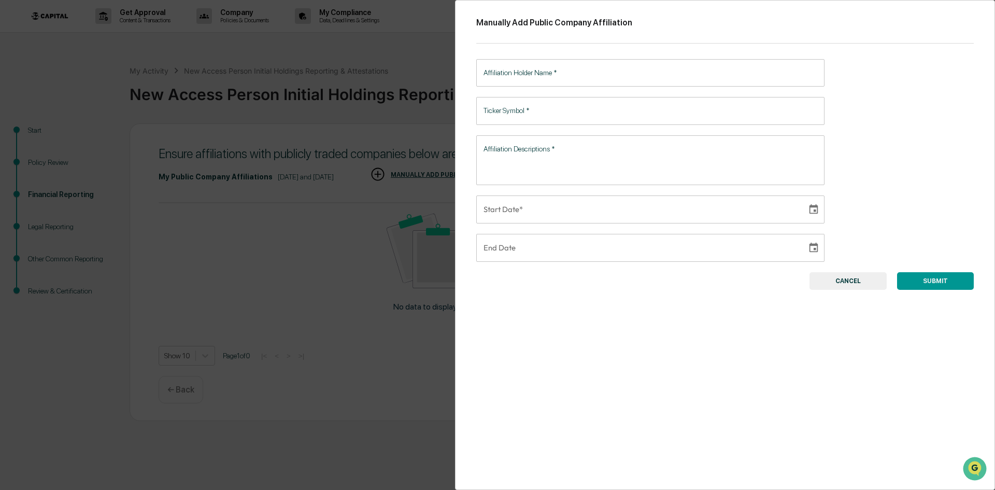
click at [538, 74] on input "Affiliation Holder Name   *" at bounding box center [650, 72] width 348 height 27
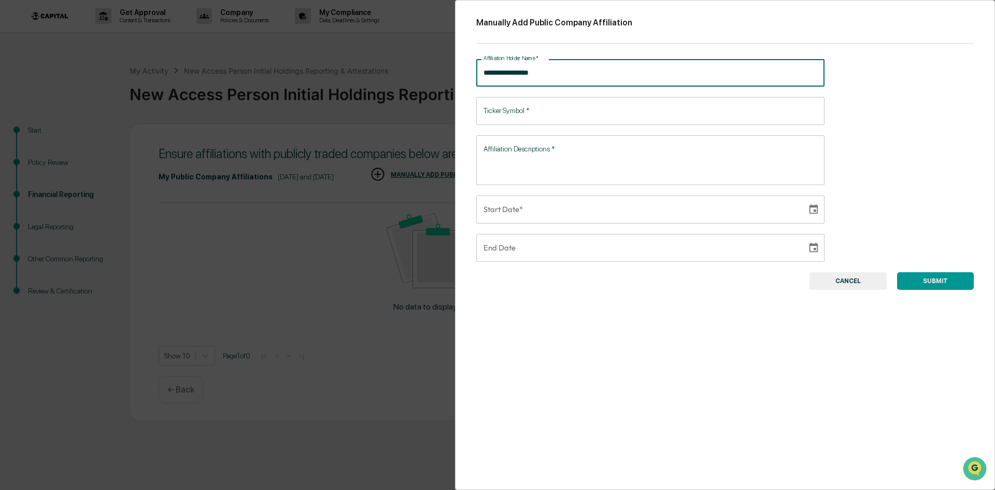
type input "**********"
click at [566, 109] on input "Ticker Symbol   *" at bounding box center [650, 110] width 348 height 27
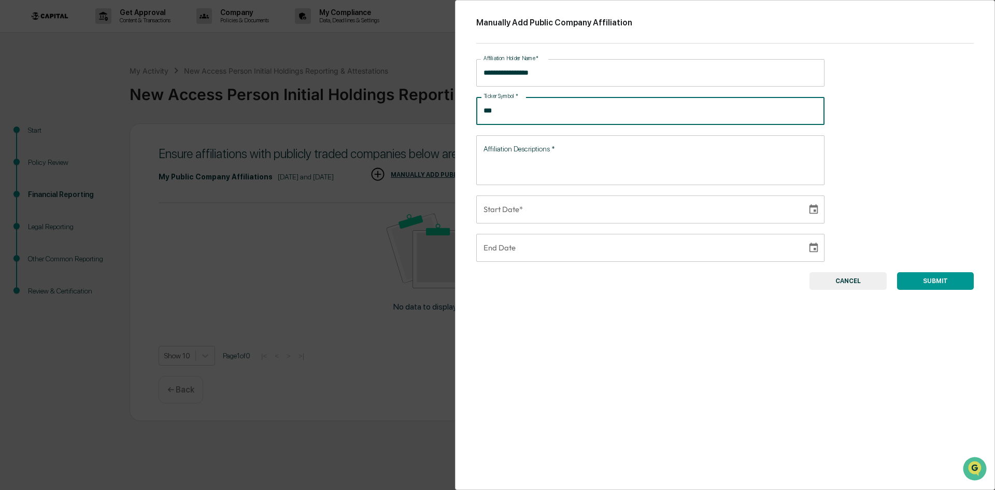
type input "***"
click at [564, 159] on textarea "Affiliation Descriptions   *" at bounding box center [650, 160] width 334 height 33
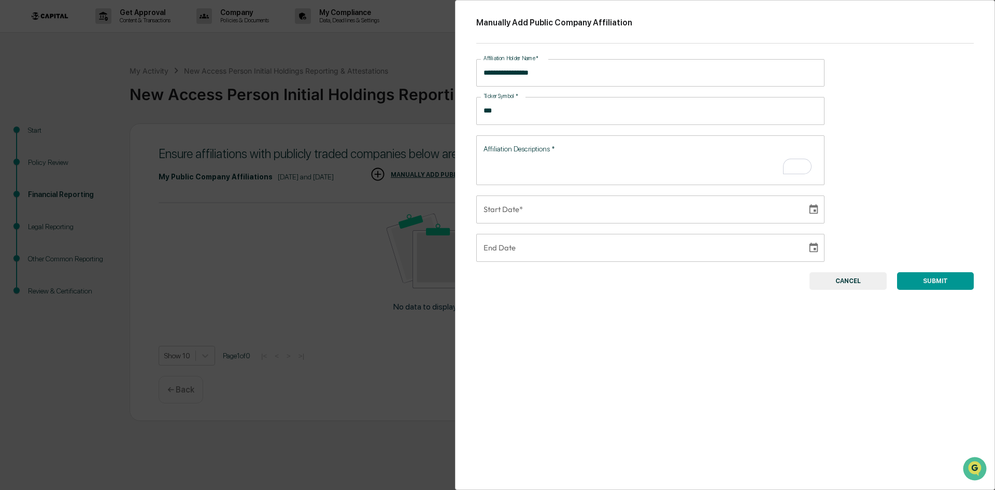
click at [520, 160] on textarea "Affiliation Descriptions   *" at bounding box center [650, 160] width 334 height 33
click at [528, 155] on textarea "Affiliation Descriptions   *" at bounding box center [650, 160] width 334 height 33
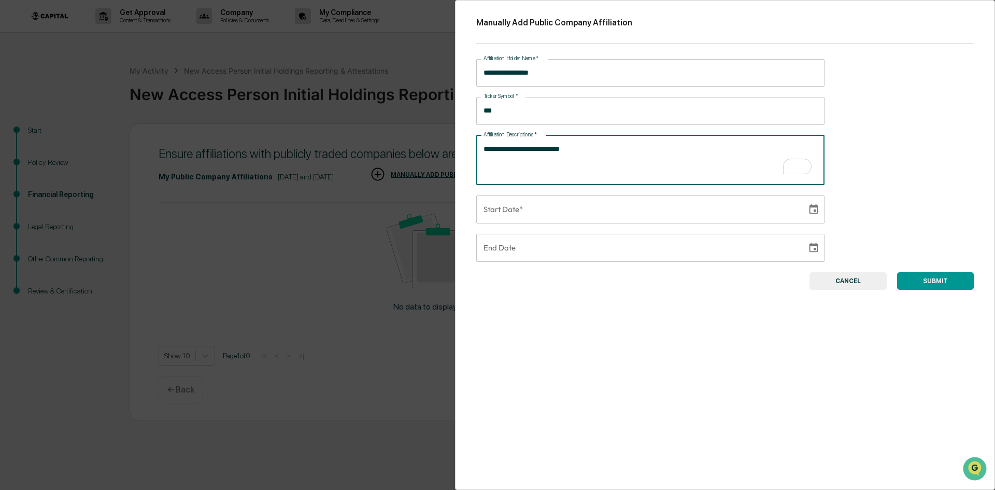
click at [594, 146] on textarea "**********" at bounding box center [648, 160] width 330 height 33
type textarea "**********"
type input "**********"
click at [701, 208] on input "**********" at bounding box center [637, 209] width 323 height 28
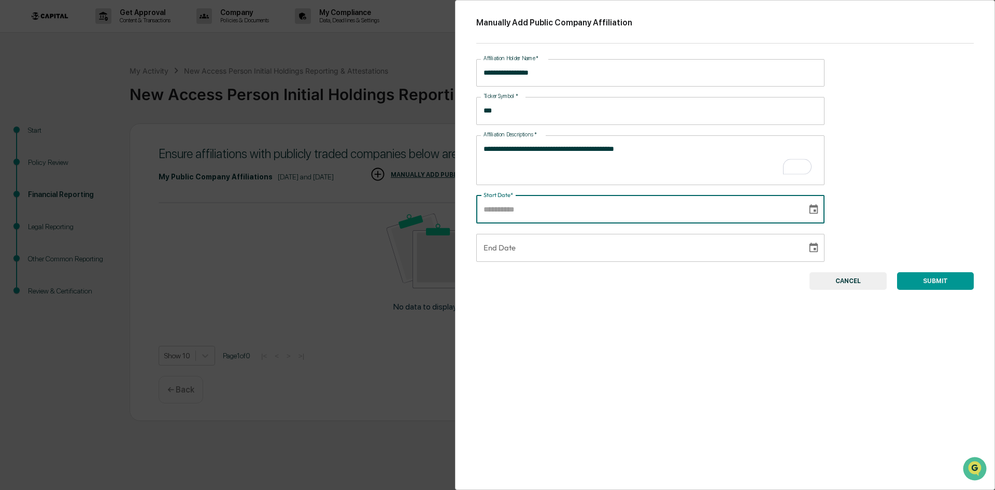
click at [813, 207] on icon "Choose date" at bounding box center [813, 209] width 9 height 10
click at [514, 237] on div "August 2025" at bounding box center [512, 239] width 46 height 11
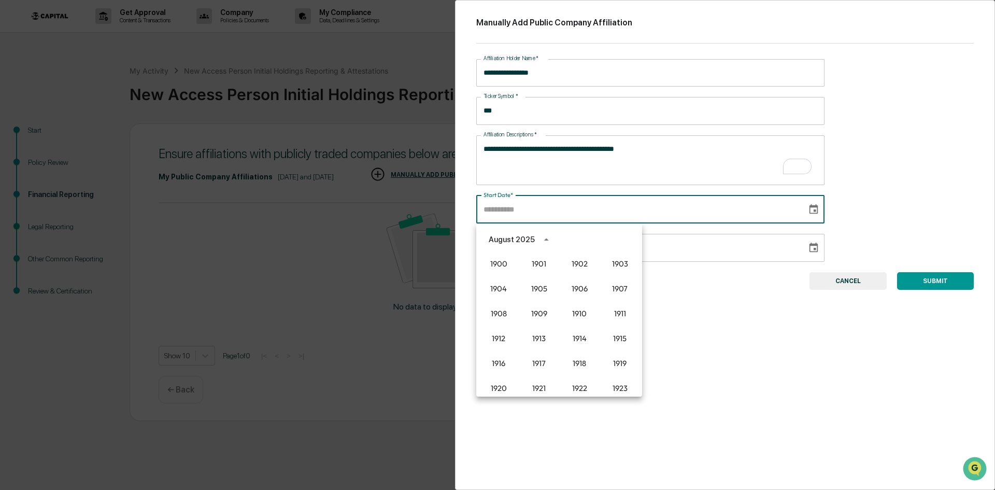
scroll to position [711, 0]
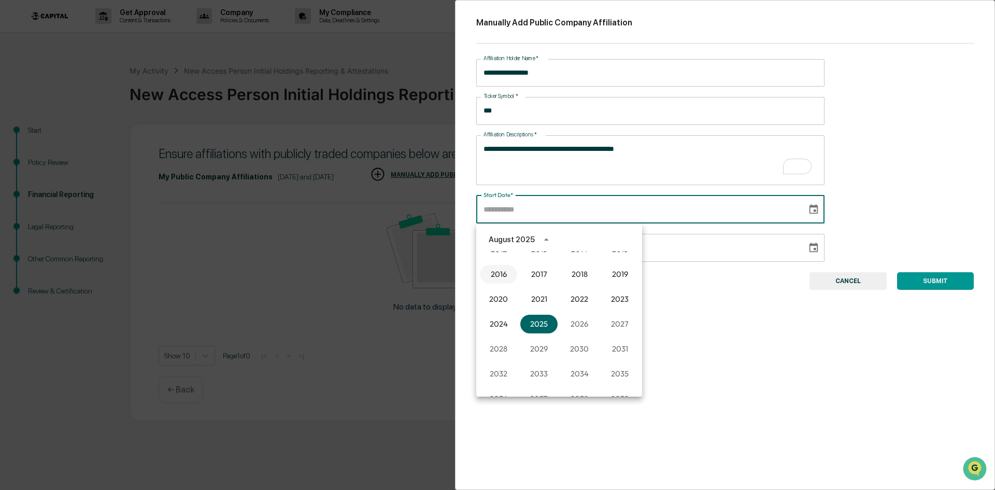
click at [496, 273] on button "2016" at bounding box center [498, 274] width 37 height 19
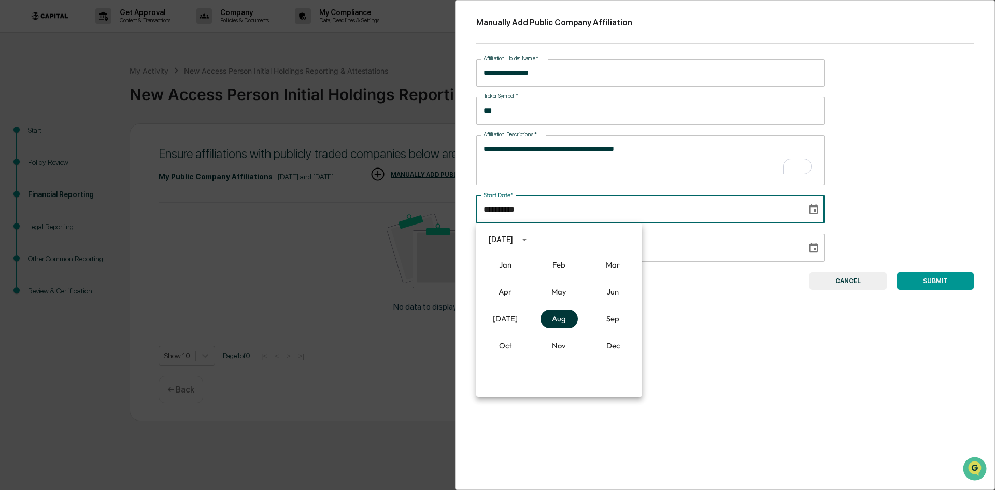
click at [567, 322] on button "Aug" at bounding box center [558, 318] width 37 height 19
click at [519, 284] on button "1" at bounding box center [517, 282] width 19 height 19
type input "**********"
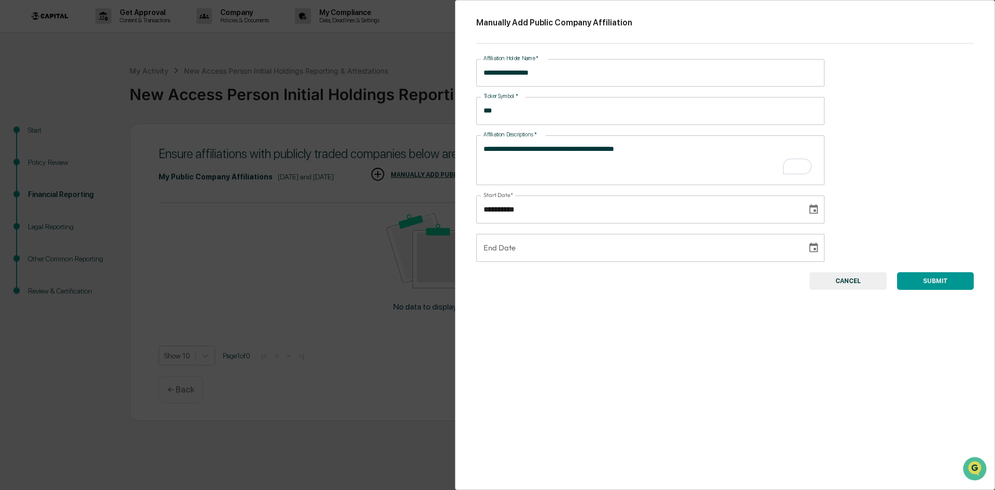
click at [930, 285] on button "SUBMIT" at bounding box center [935, 281] width 77 height 18
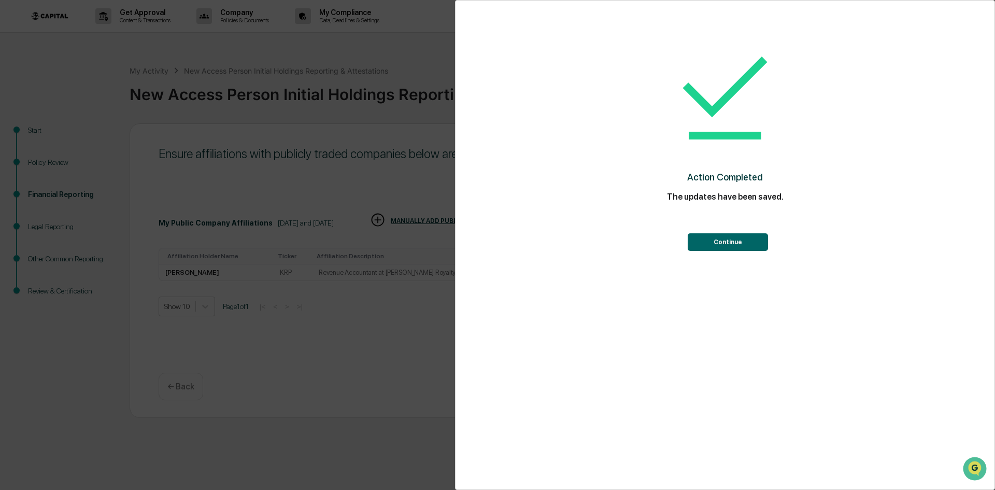
click at [719, 245] on button "Continue" at bounding box center [728, 242] width 80 height 18
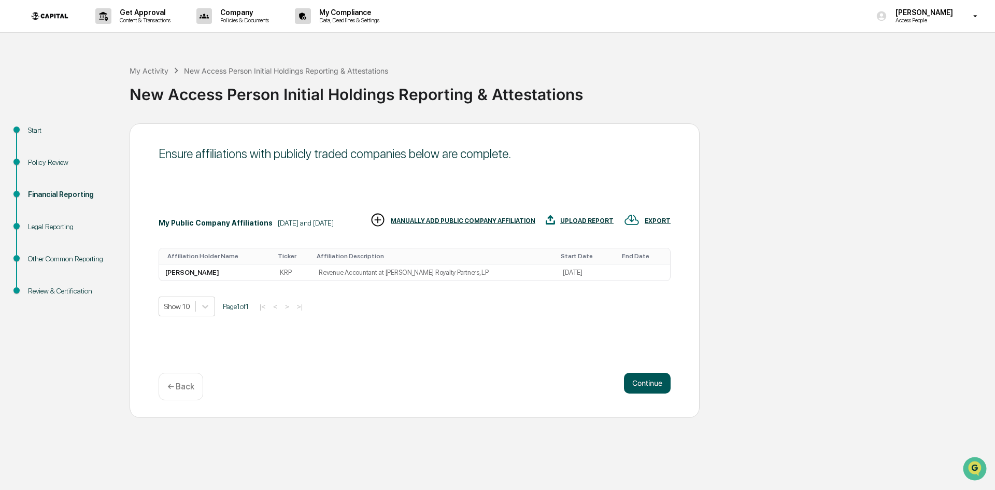
click at [651, 382] on button "Continue" at bounding box center [647, 383] width 47 height 21
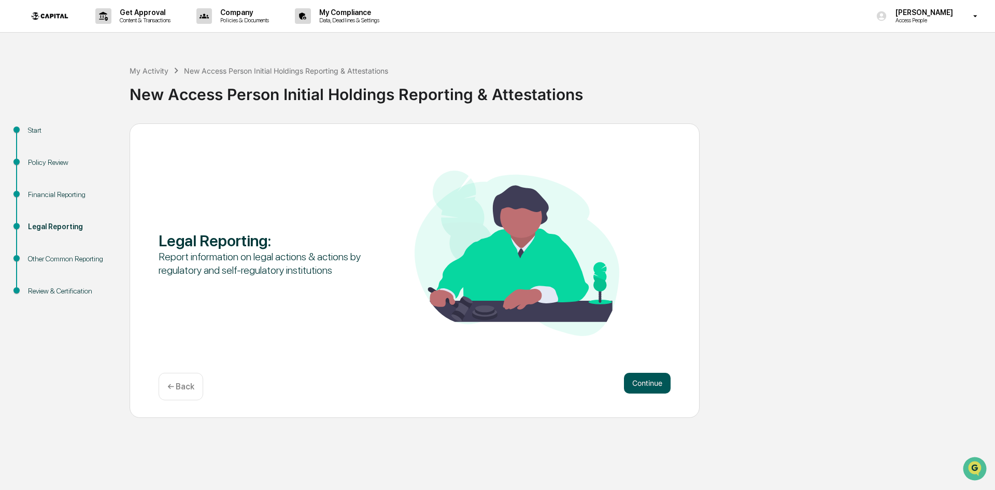
click at [651, 383] on button "Continue" at bounding box center [647, 383] width 47 height 21
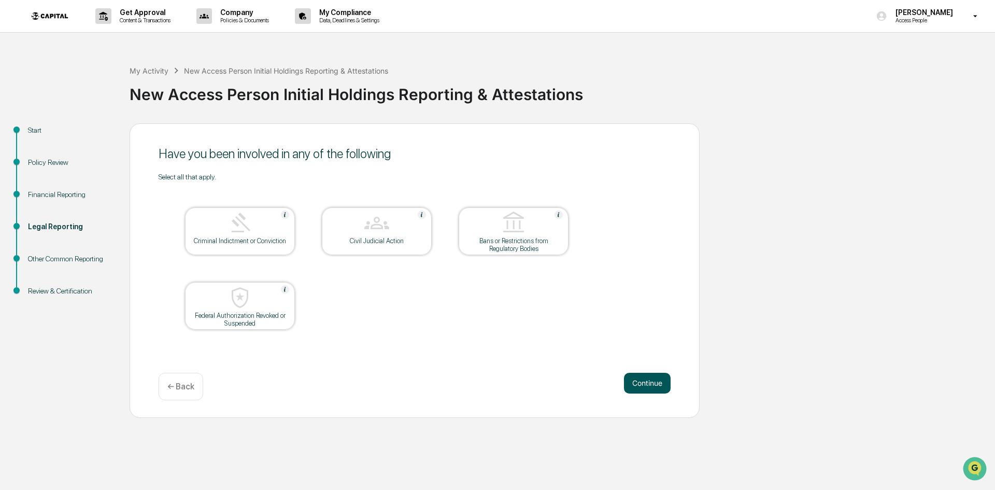
click at [632, 387] on button "Continue" at bounding box center [647, 383] width 47 height 21
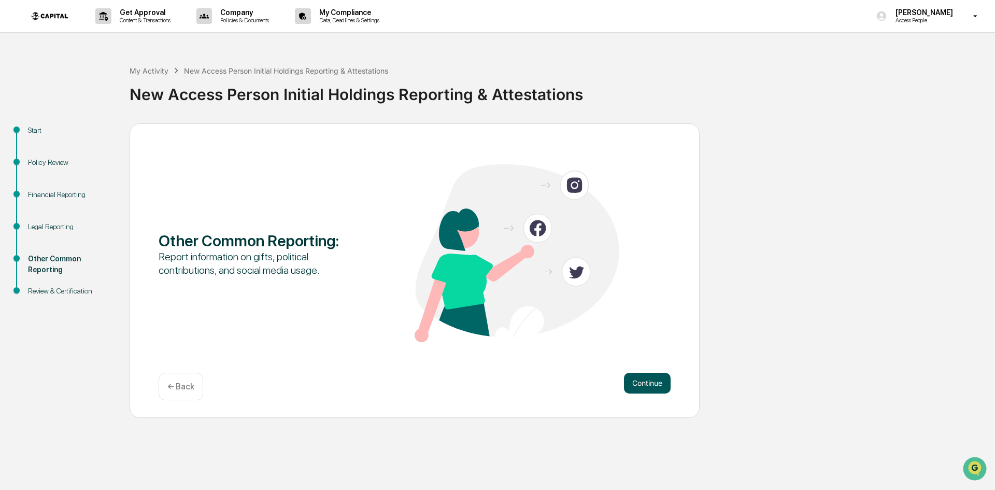
click at [644, 383] on button "Continue" at bounding box center [647, 383] width 47 height 21
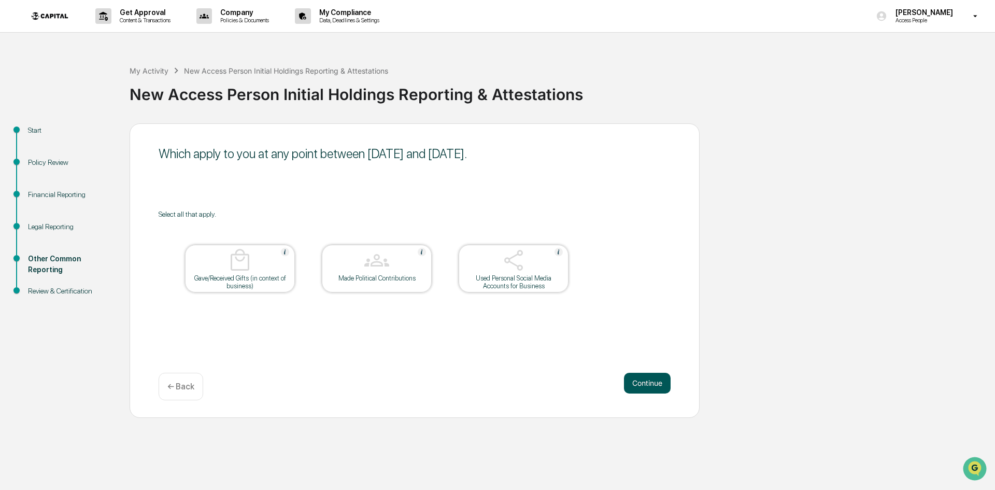
click at [650, 373] on button "Continue" at bounding box center [647, 383] width 47 height 21
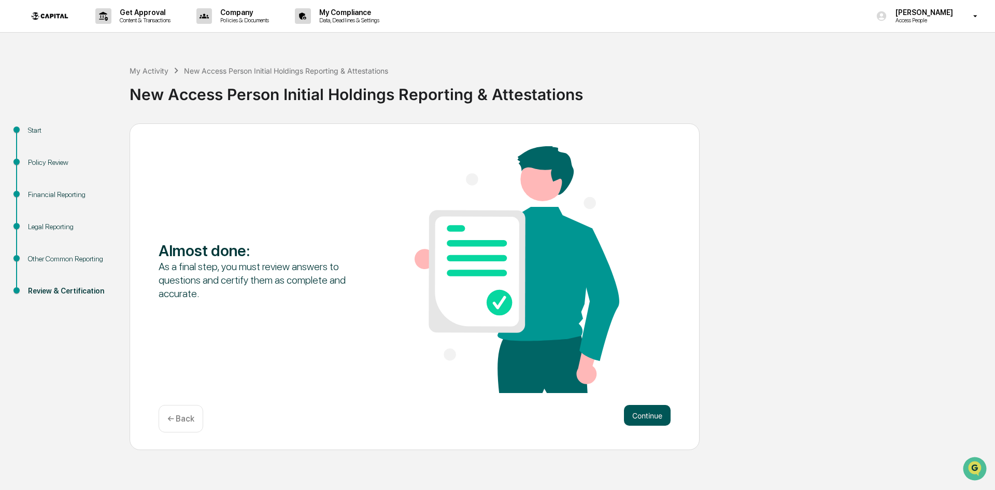
click at [650, 416] on button "Continue" at bounding box center [647, 415] width 47 height 21
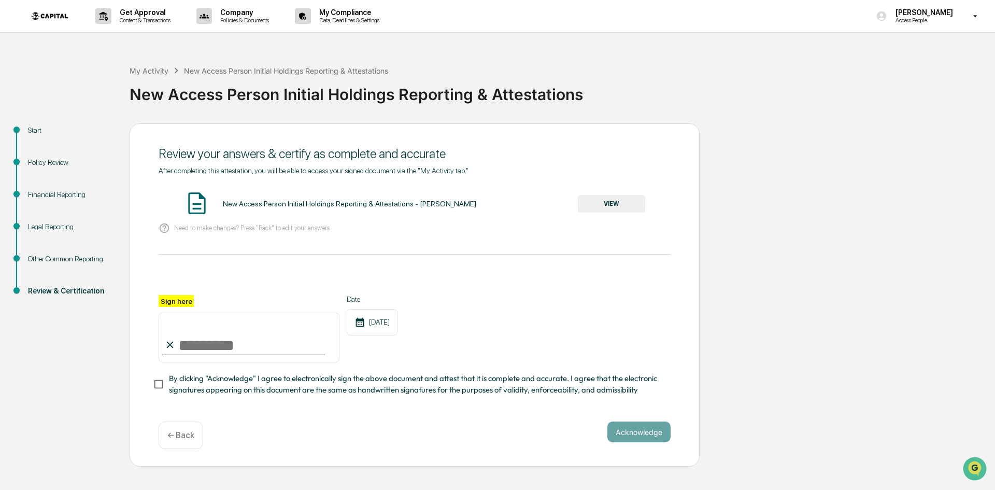
click at [203, 345] on input "Sign here" at bounding box center [249, 337] width 181 height 50
type input "**********"
click at [644, 433] on button "Acknowledge" at bounding box center [638, 431] width 63 height 21
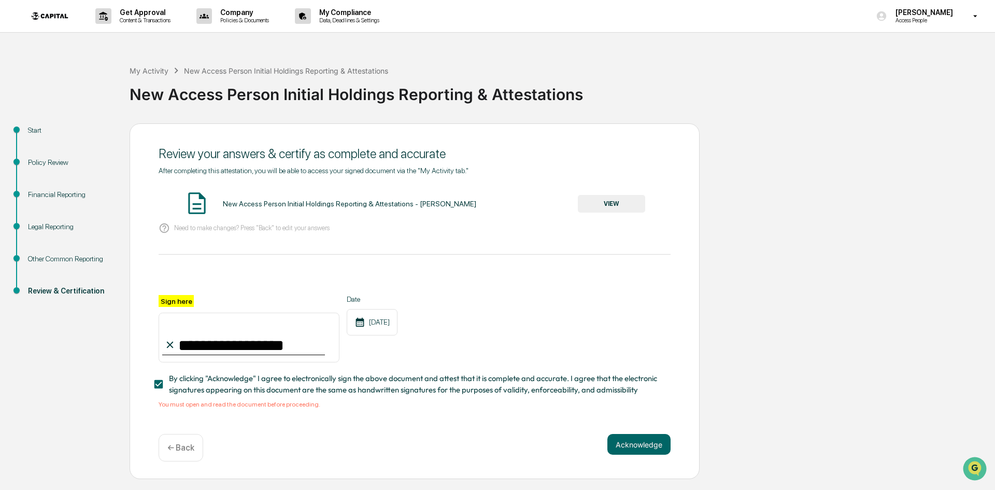
click at [587, 220] on div "Need to make changes? Press "Back" to edit your answers" at bounding box center [415, 228] width 512 height 21
click at [604, 203] on button "VIEW" at bounding box center [611, 204] width 67 height 18
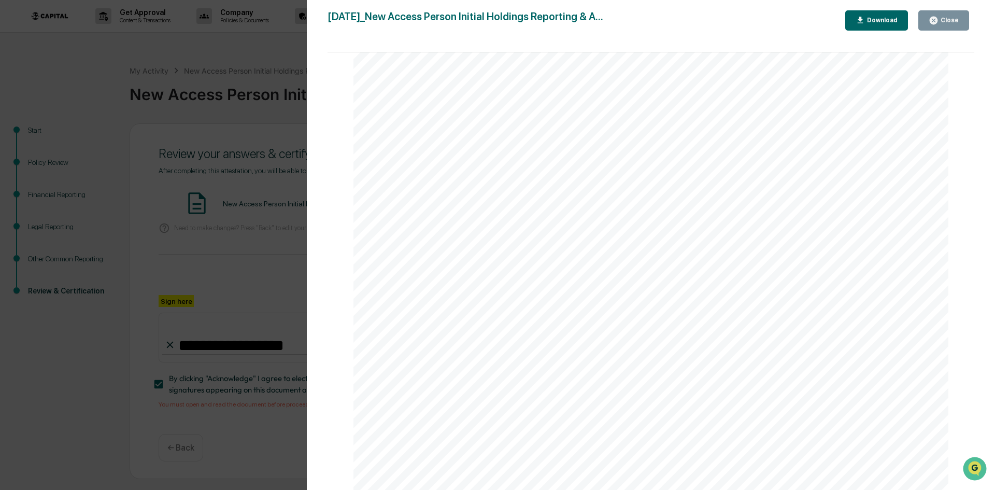
scroll to position [207, 0]
click at [959, 18] on button "Close" at bounding box center [943, 20] width 51 height 20
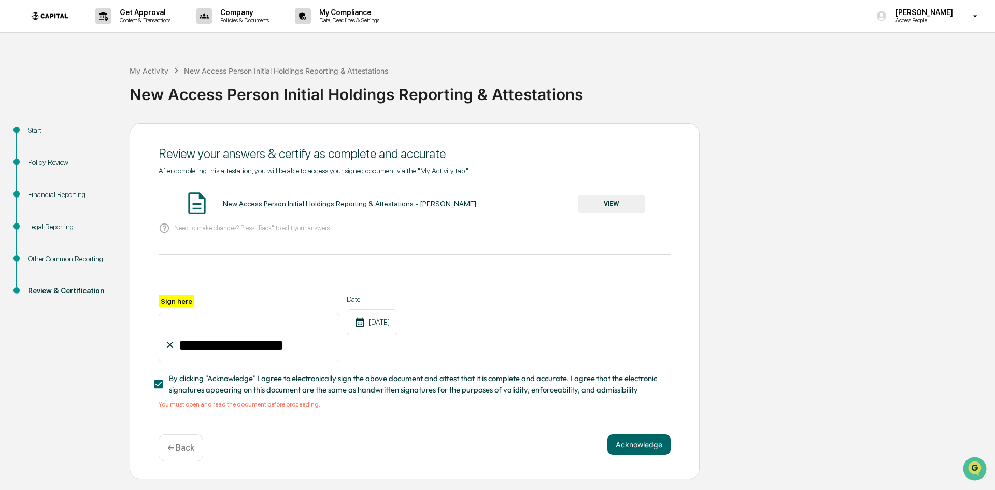
click at [26, 193] on div "Financial Reporting" at bounding box center [71, 207] width 102 height 32
click at [46, 195] on div "Financial Reporting" at bounding box center [70, 194] width 85 height 11
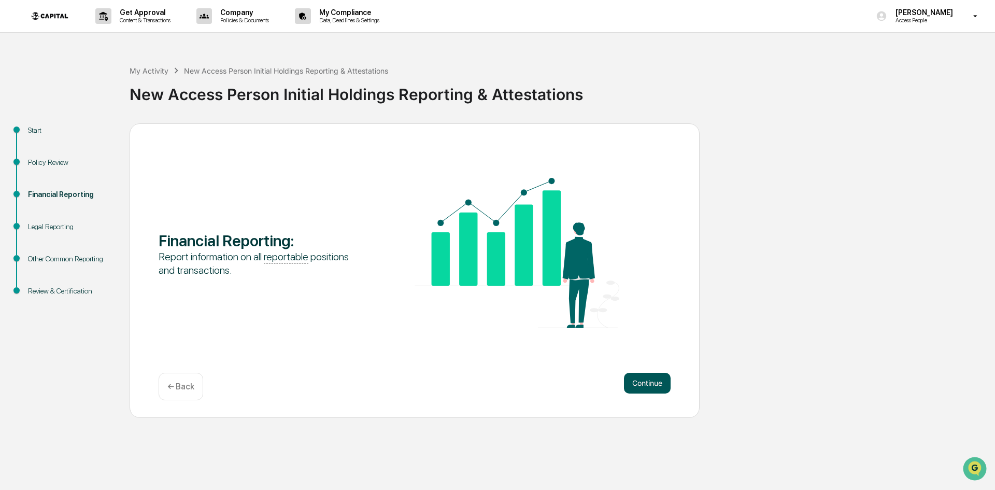
click at [648, 379] on button "Continue" at bounding box center [647, 383] width 47 height 21
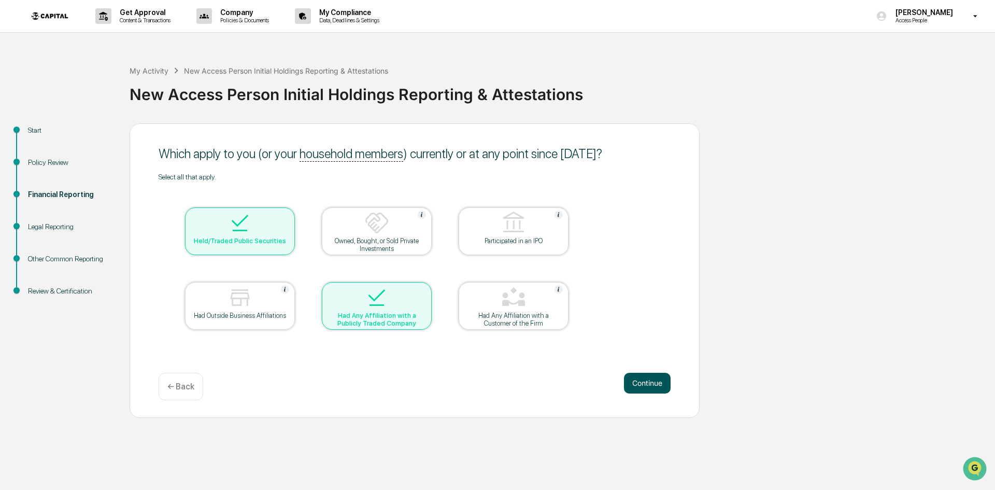
click at [651, 382] on button "Continue" at bounding box center [647, 383] width 47 height 21
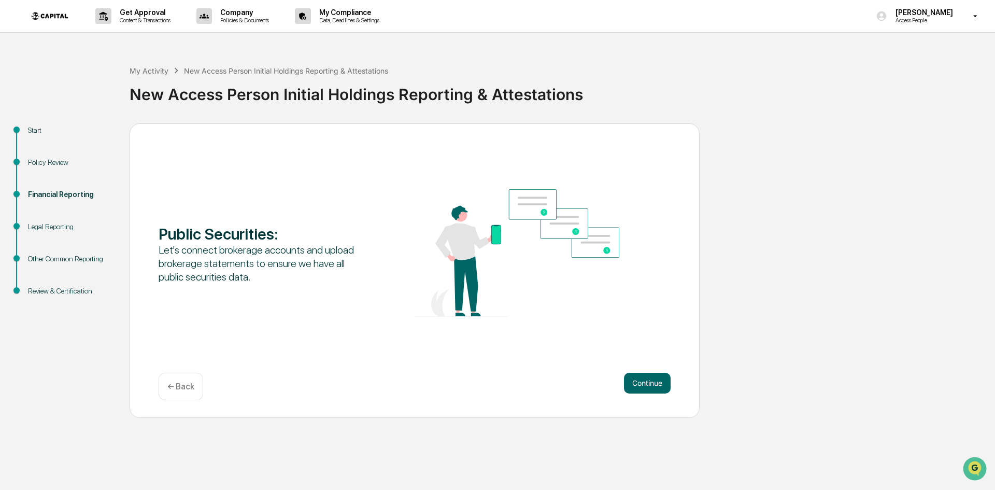
click at [651, 382] on button "Continue" at bounding box center [647, 383] width 47 height 21
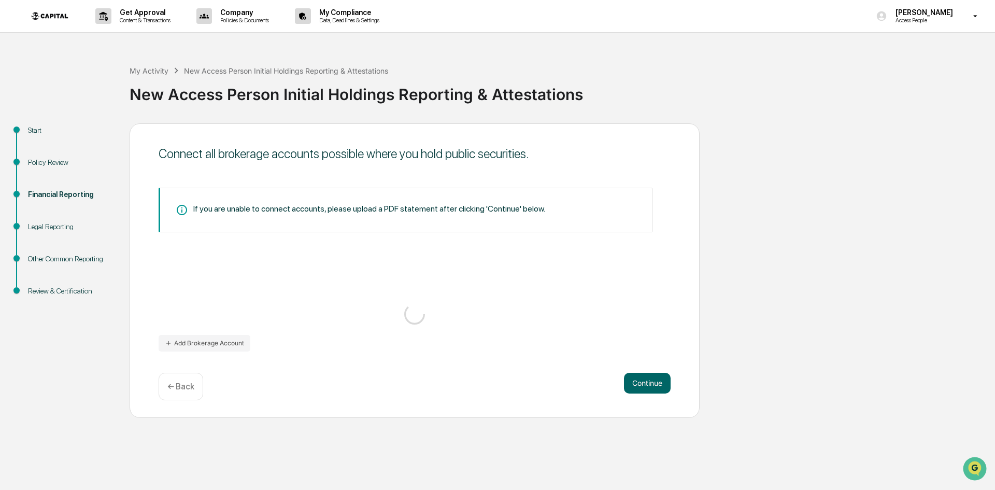
click at [651, 382] on button "Continue" at bounding box center [647, 383] width 47 height 21
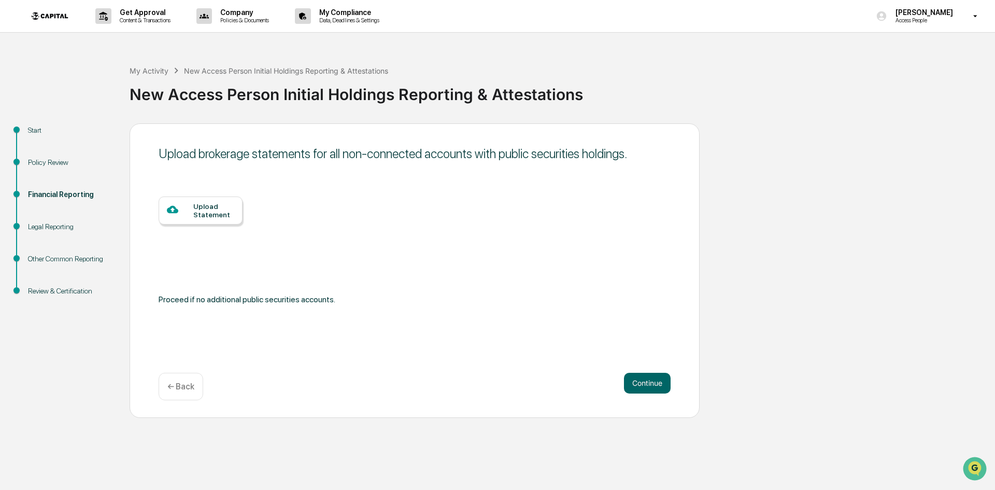
click at [651, 382] on button "Continue" at bounding box center [647, 383] width 47 height 21
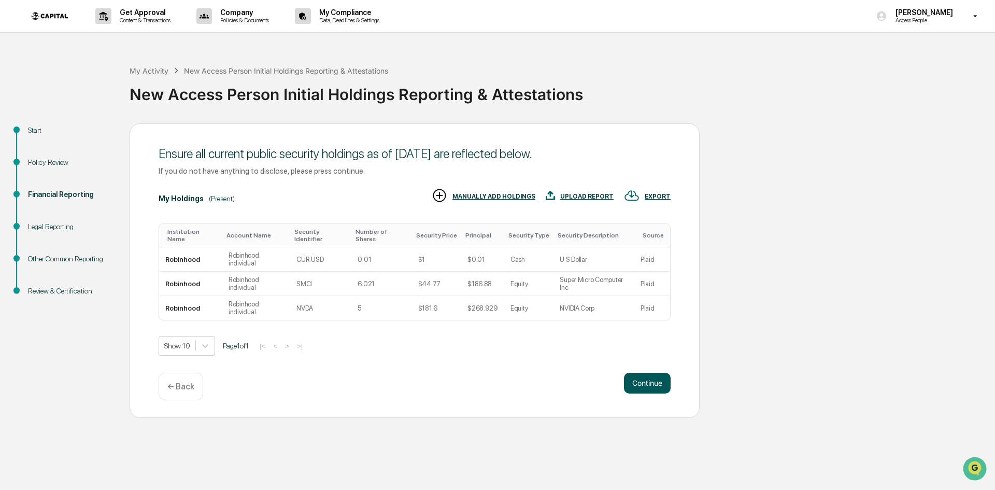
click at [651, 384] on button "Continue" at bounding box center [647, 383] width 47 height 21
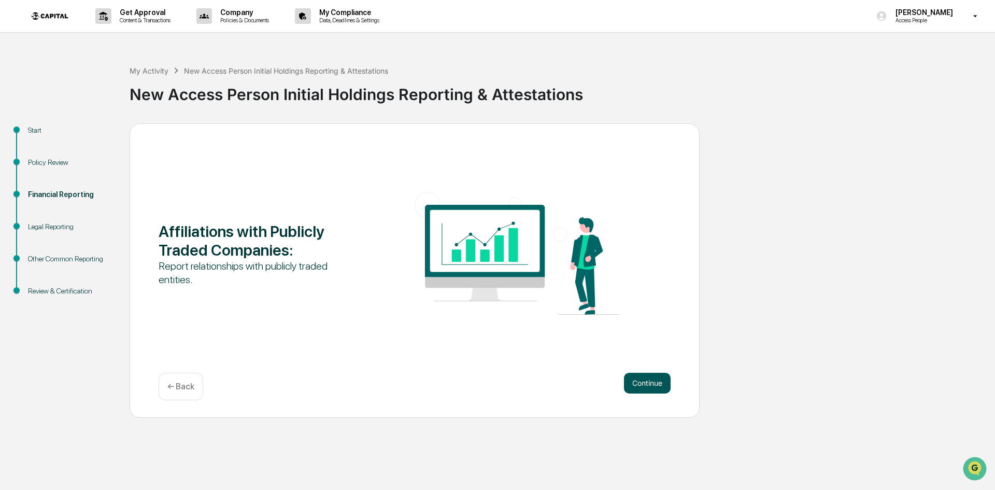
click at [652, 384] on button "Continue" at bounding box center [647, 383] width 47 height 21
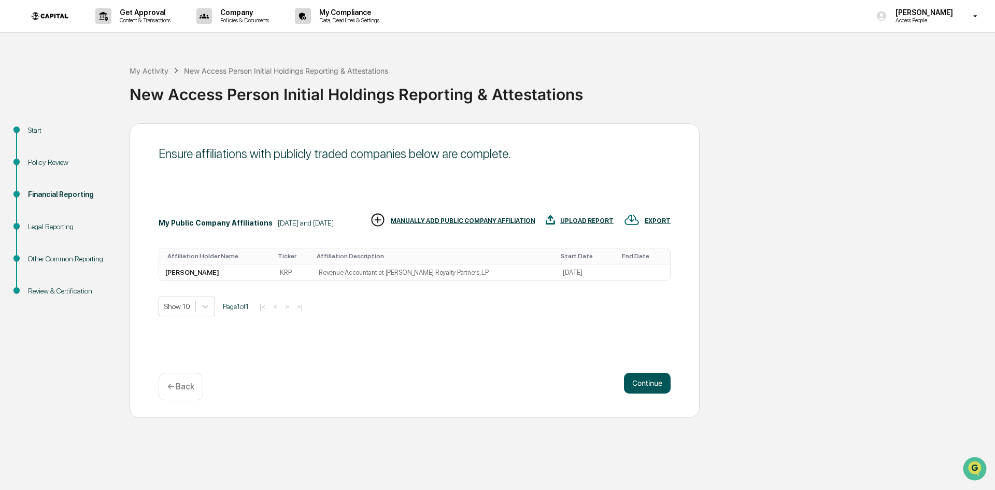
click at [647, 381] on button "Continue" at bounding box center [647, 383] width 47 height 21
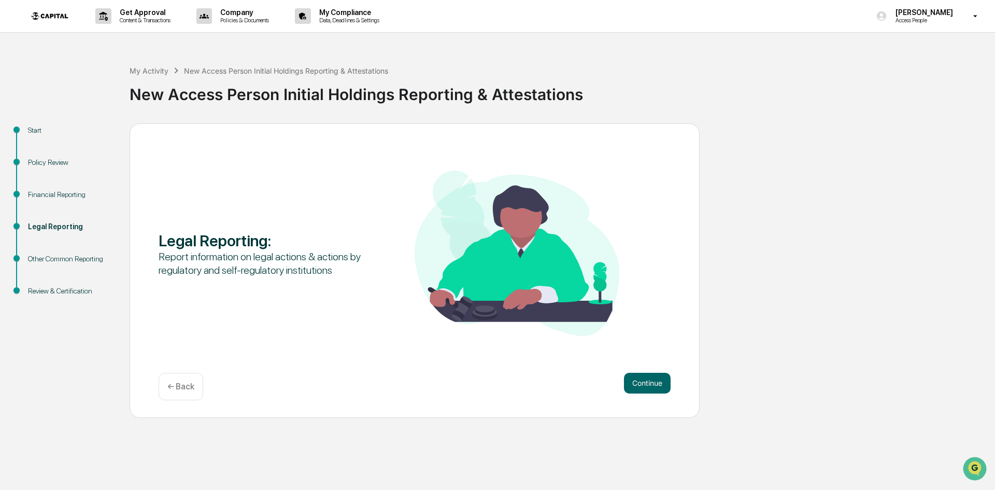
click at [647, 381] on button "Continue" at bounding box center [647, 383] width 47 height 21
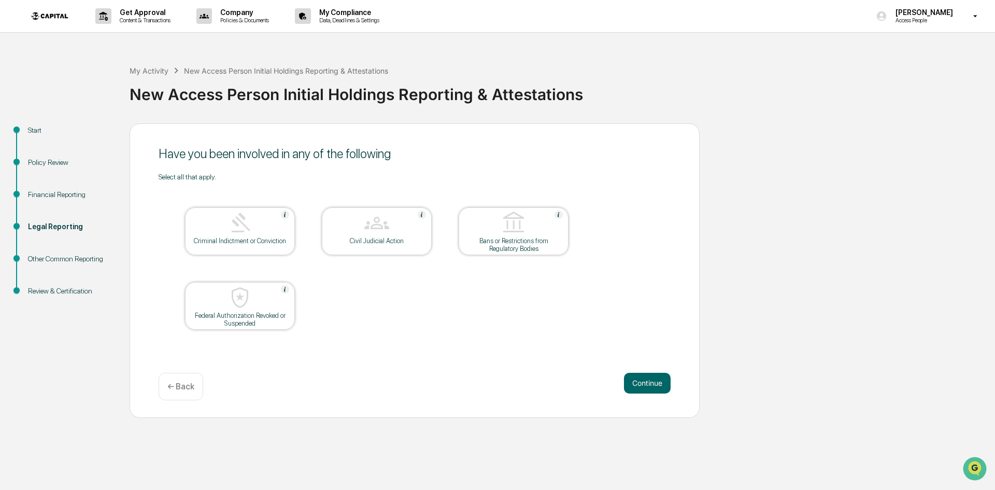
click at [647, 381] on button "Continue" at bounding box center [647, 383] width 47 height 21
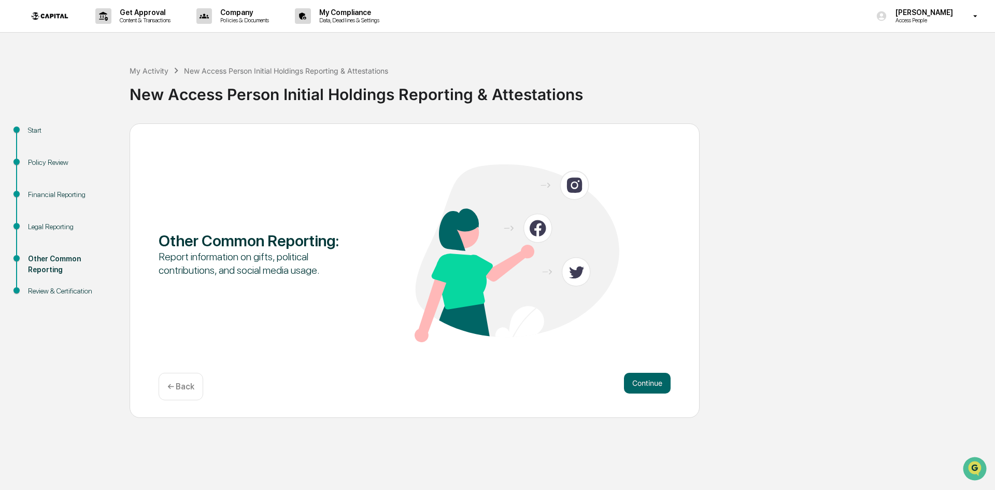
click at [647, 381] on button "Continue" at bounding box center [647, 383] width 47 height 21
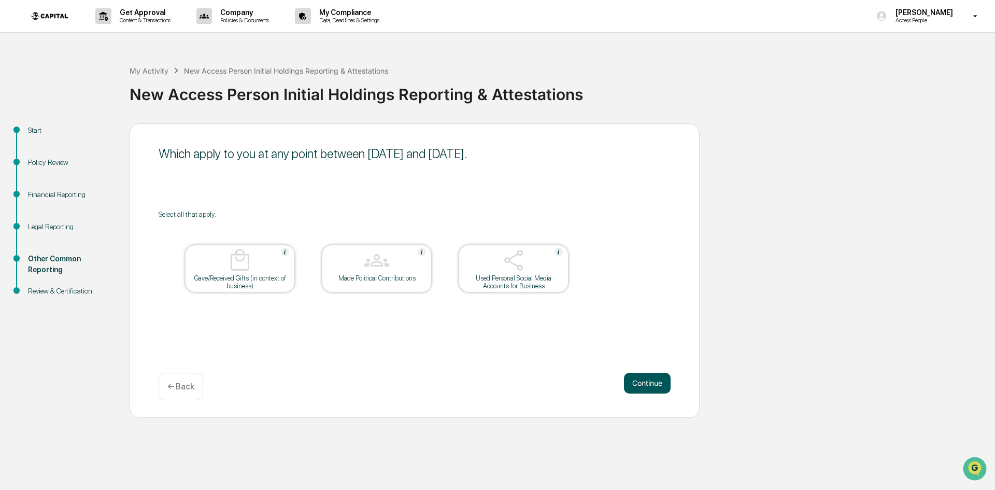
click at [648, 381] on button "Continue" at bounding box center [647, 383] width 47 height 21
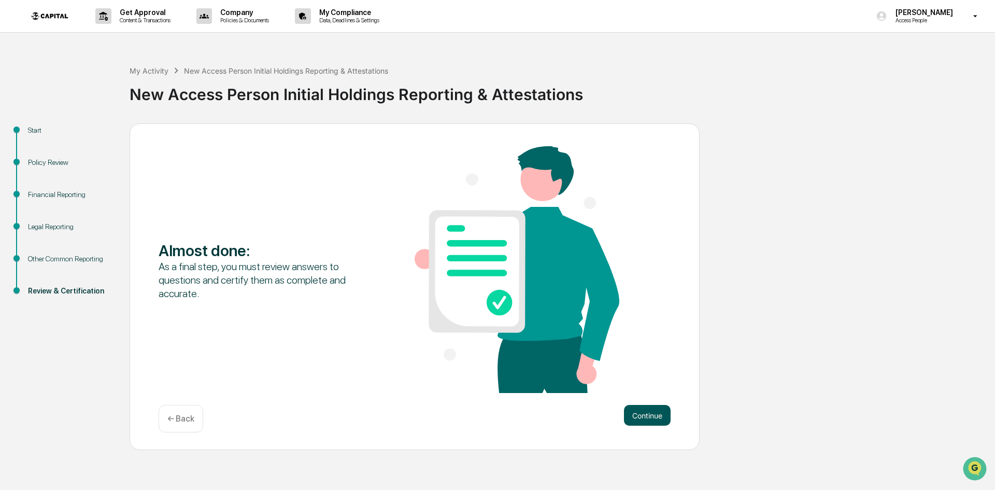
click at [646, 409] on button "Continue" at bounding box center [647, 415] width 47 height 21
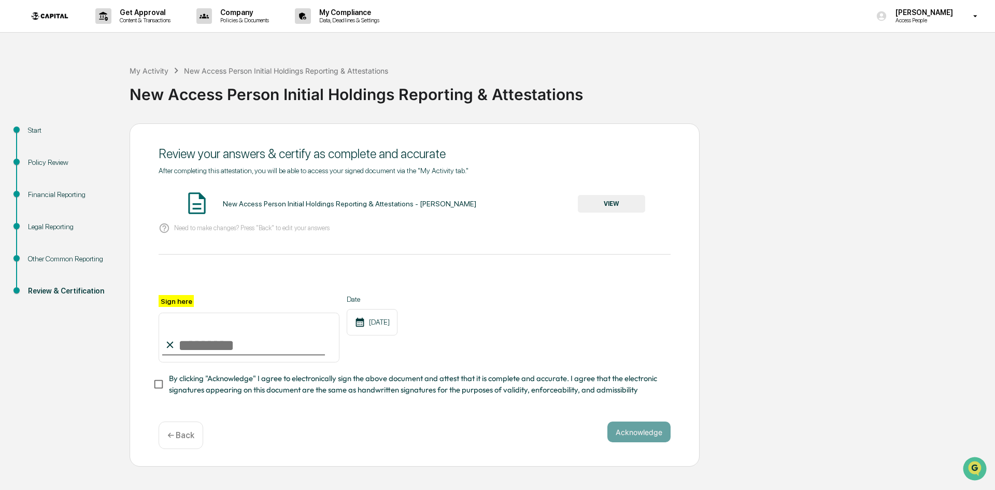
drag, startPoint x: 246, startPoint y: 341, endPoint x: 299, endPoint y: 350, distance: 54.0
click at [246, 341] on input "Sign here" at bounding box center [249, 337] width 181 height 50
type input "**********"
click at [172, 383] on span "By clicking "Acknowledge" I agree to electronically sign the above document and…" at bounding box center [415, 384] width 493 height 23
click at [633, 426] on button "Acknowledge" at bounding box center [638, 431] width 63 height 21
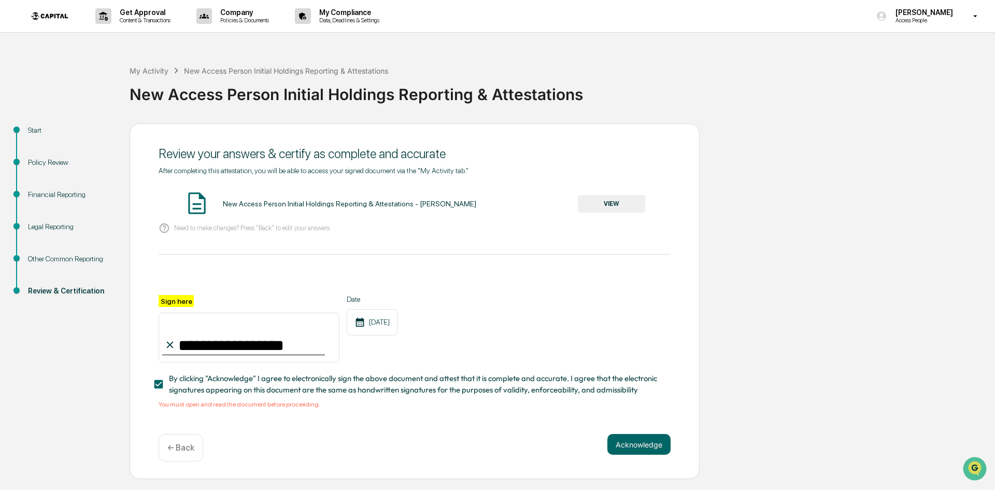
click at [393, 199] on div "New Access Person Initial Holdings Reporting & Attestations - David Blusanovics…" at bounding box center [415, 203] width 512 height 27
click at [417, 203] on div "New Access Person Initial Holdings Reporting & Attestations - David Blusanovics" at bounding box center [349, 203] width 253 height 8
click at [591, 203] on button "VIEW" at bounding box center [611, 204] width 67 height 18
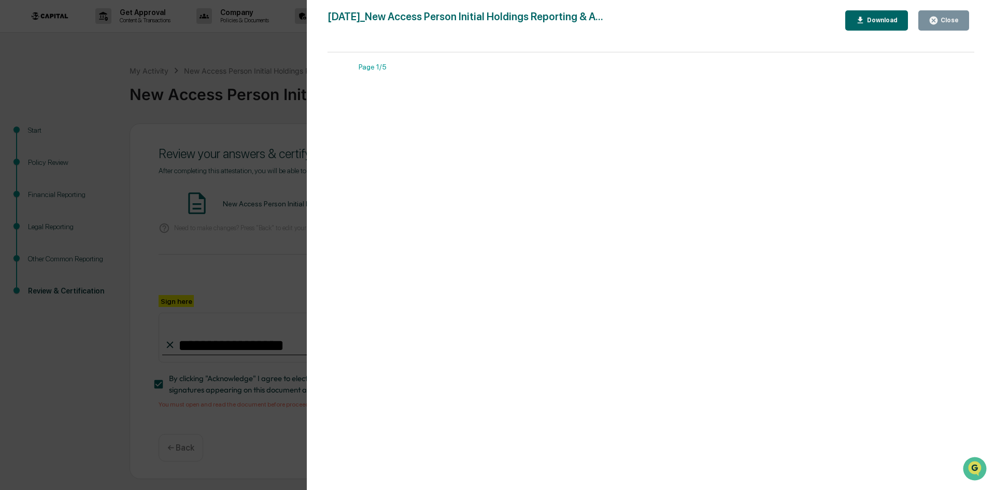
click at [880, 21] on div "Download" at bounding box center [881, 20] width 33 height 7
click at [603, 25] on div "2025-08-27_New Access Person Initial Holdings Reporting & A..." at bounding box center [465, 20] width 276 height 20
click at [937, 18] on icon "button" at bounding box center [933, 21] width 8 height 8
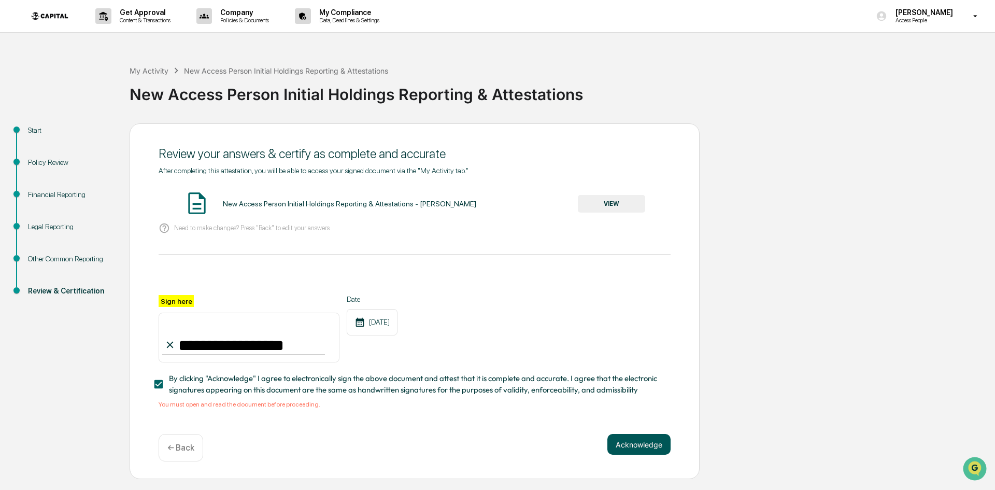
click at [634, 449] on button "Acknowledge" at bounding box center [638, 444] width 63 height 21
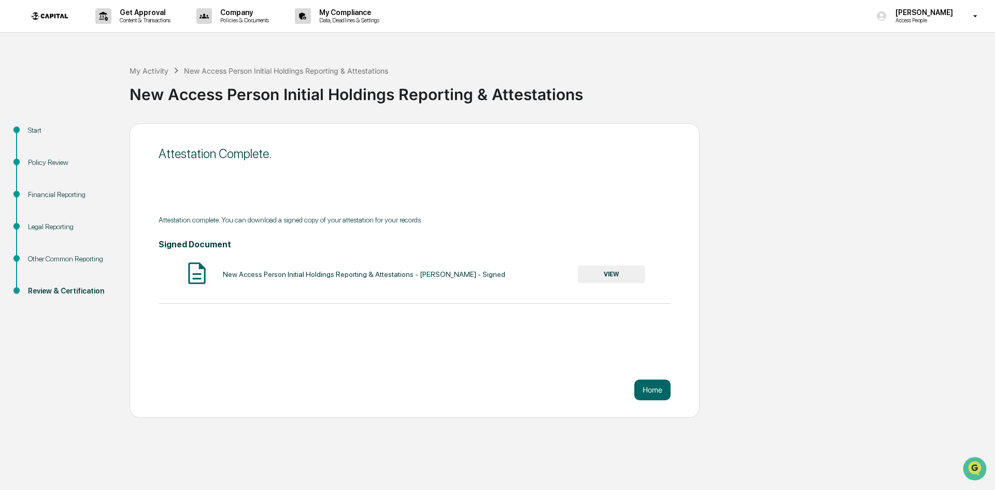
click at [624, 277] on button "VIEW" at bounding box center [611, 274] width 67 height 18
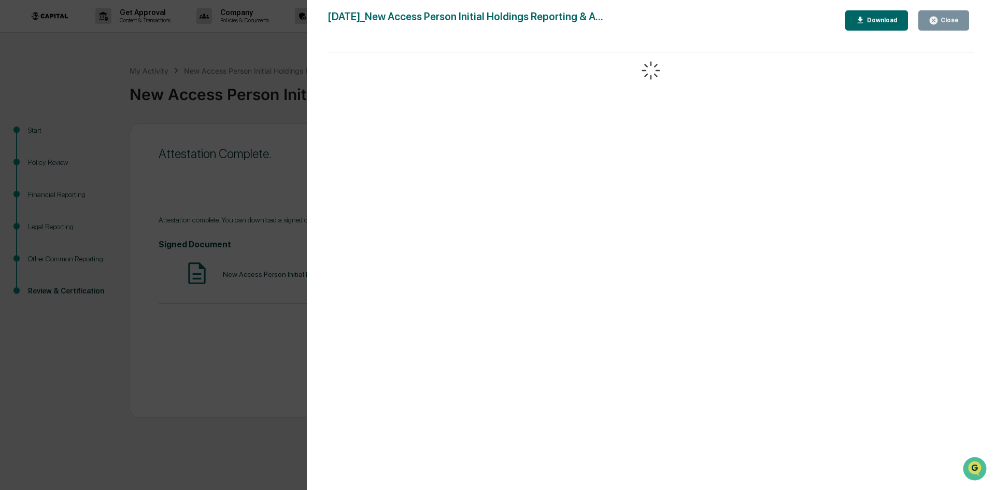
click at [876, 24] on div "Download" at bounding box center [881, 20] width 33 height 7
